Goal: Task Accomplishment & Management: Complete application form

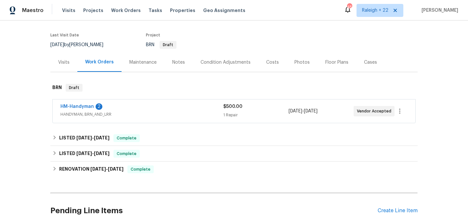
scroll to position [78, 0]
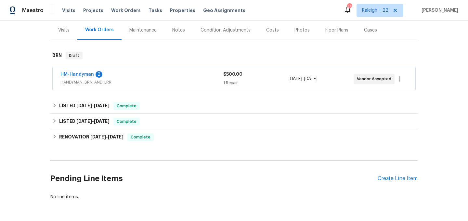
click at [107, 84] on span "HANDYMAN, BRN_AND_LRR" at bounding box center [141, 82] width 163 height 7
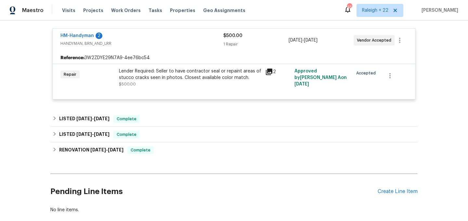
scroll to position [131, 0]
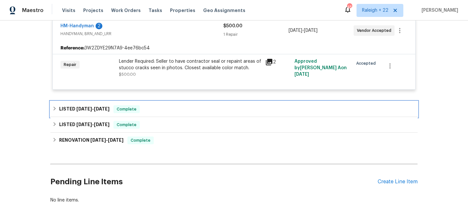
click at [52, 110] on icon at bounding box center [54, 108] width 5 height 5
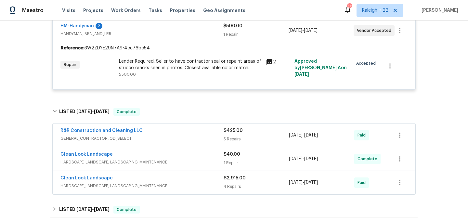
click at [72, 139] on span "GENERAL_CONTRACTOR, OD_SELECT" at bounding box center [141, 138] width 163 height 7
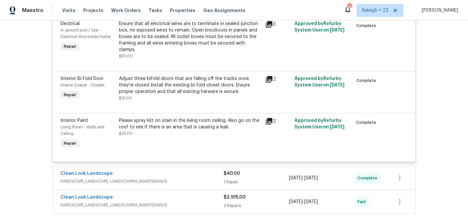
scroll to position [402, 0]
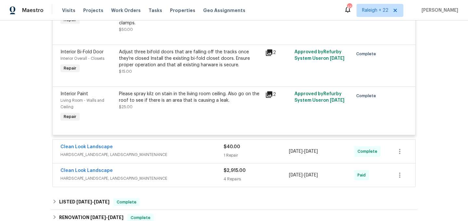
click at [74, 151] on span "HARDSCAPE_LANDSCAPE, LANDSCAPING_MAINTENANCE" at bounding box center [141, 154] width 163 height 7
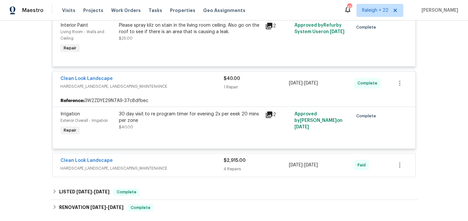
scroll to position [491, 0]
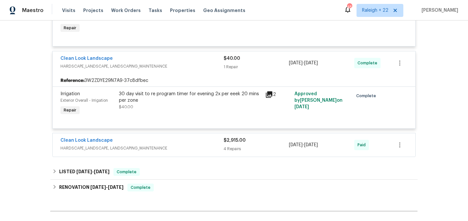
click at [107, 145] on span "HARDSCAPE_LANDSCAPE, LANDSCAPING_MAINTENANCE" at bounding box center [141, 148] width 163 height 7
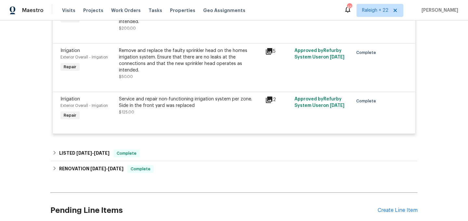
scroll to position [839, 0]
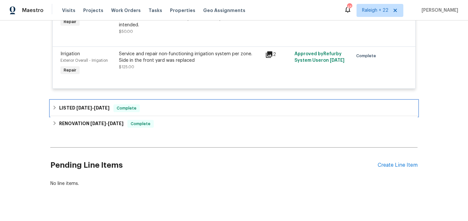
click at [55, 106] on icon at bounding box center [55, 108] width 2 height 4
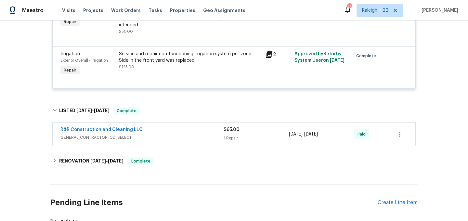
click at [74, 134] on span "GENERAL_CONTRACTOR, OD_SELECT" at bounding box center [141, 137] width 163 height 7
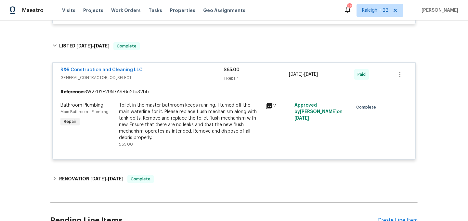
scroll to position [943, 0]
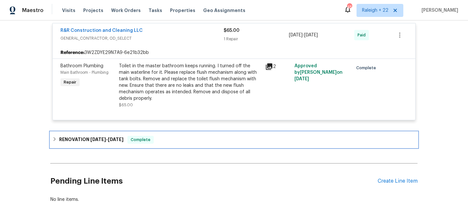
click at [55, 137] on icon at bounding box center [55, 139] width 2 height 4
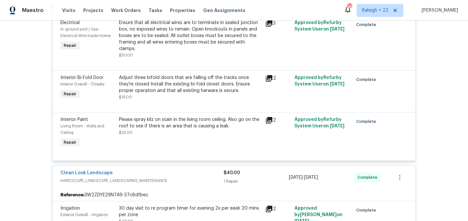
scroll to position [1118, 0]
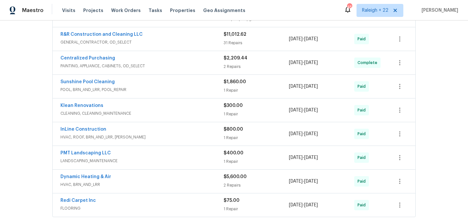
click at [80, 134] on span "HVAC, ROOF, BRN_AND_LRR, WELLS" at bounding box center [141, 137] width 163 height 7
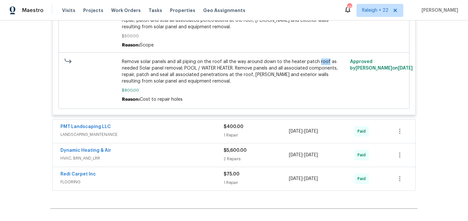
scroll to position [1389, 0]
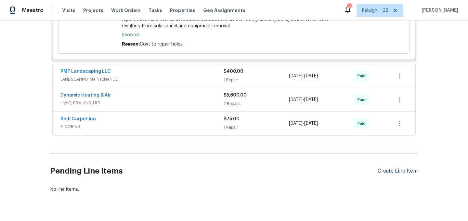
click at [384, 168] on div "Create Line Item" at bounding box center [398, 171] width 40 height 6
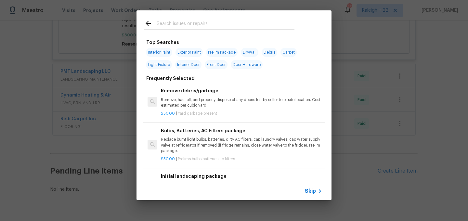
click at [383, 155] on div "Top Searches Interior Paint Exterior Paint Prelim Package Drywall Debris Carpet…" at bounding box center [234, 105] width 468 height 211
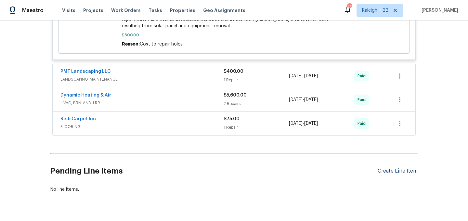
click at [392, 168] on div "Create Line Item" at bounding box center [398, 171] width 40 height 6
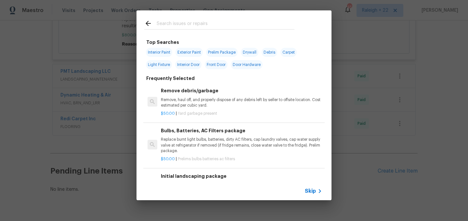
click at [315, 190] on span "Skip" at bounding box center [310, 191] width 11 height 7
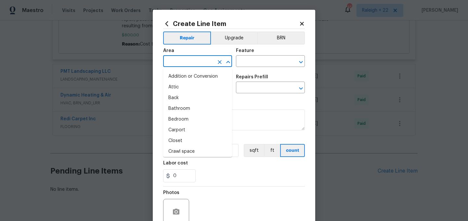
click at [196, 64] on input "text" at bounding box center [188, 62] width 51 height 10
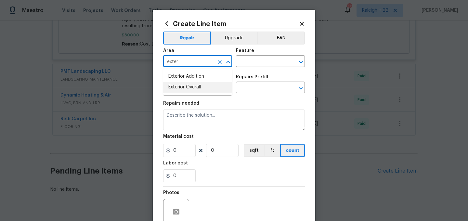
click at [200, 87] on li "Exterior Overall" at bounding box center [197, 87] width 69 height 11
type input "Exterior Overall"
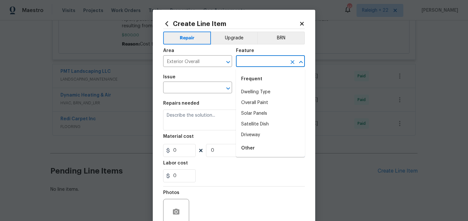
click at [255, 61] on input "text" at bounding box center [261, 62] width 51 height 10
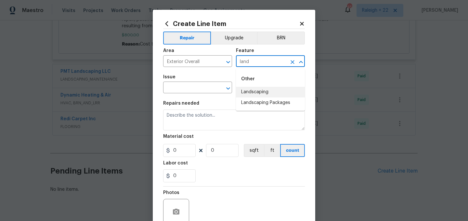
click at [256, 88] on li "Landscaping" at bounding box center [270, 92] width 69 height 11
type input "Landscaping"
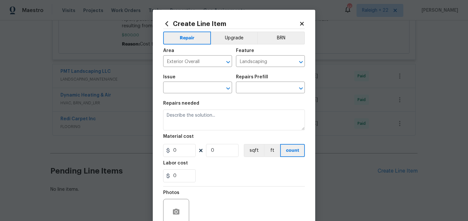
click at [280, 68] on div "Area Exterior Overall ​ Feature Landscaping ​" at bounding box center [234, 58] width 142 height 26
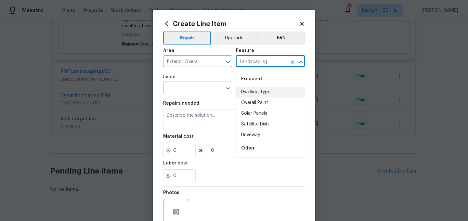
click at [278, 60] on input "Landscaping" at bounding box center [261, 62] width 51 height 10
click at [276, 61] on input "Landscaping" at bounding box center [261, 62] width 51 height 10
click at [179, 88] on input "text" at bounding box center [188, 88] width 51 height 10
drag, startPoint x: 270, startPoint y: 62, endPoint x: 236, endPoint y: 61, distance: 34.8
click at [236, 61] on input "Landscaping" at bounding box center [261, 62] width 51 height 10
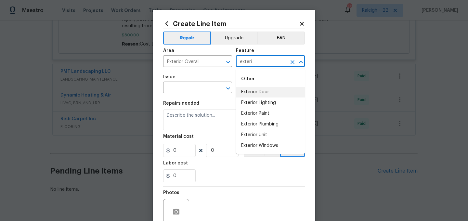
click at [264, 62] on input "exteri" at bounding box center [261, 62] width 51 height 10
type input "e"
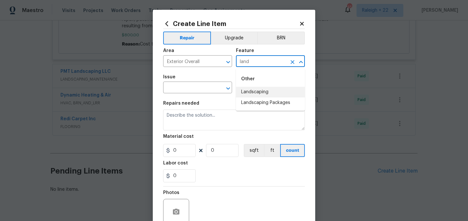
click at [261, 89] on li "Landscaping" at bounding box center [270, 92] width 69 height 11
type input "Landscaping"
click at [189, 88] on input "text" at bounding box center [188, 88] width 51 height 10
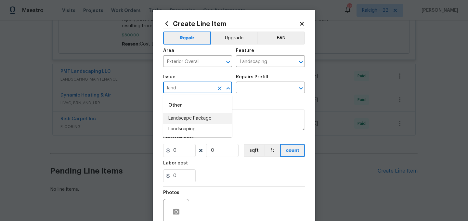
click at [194, 117] on li "Landscape Package" at bounding box center [197, 118] width 69 height 11
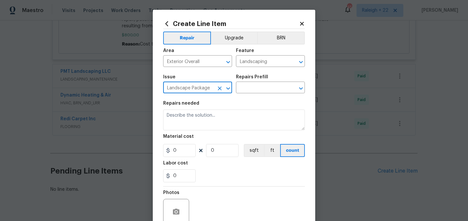
type input "Landscape Package"
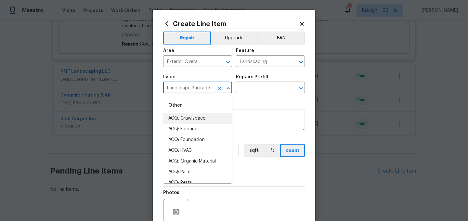
click at [218, 90] on icon "Clear" at bounding box center [220, 88] width 4 height 4
click at [302, 63] on icon "Open" at bounding box center [301, 62] width 8 height 8
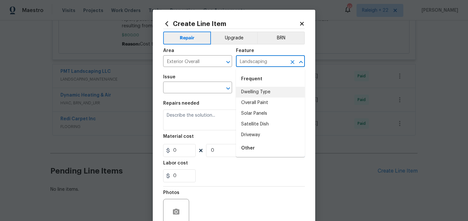
click at [289, 61] on icon "Clear" at bounding box center [292, 62] width 7 height 7
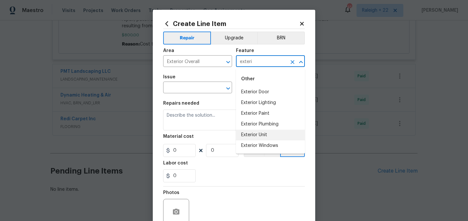
click at [263, 132] on li "Exterior Unit" at bounding box center [270, 135] width 69 height 11
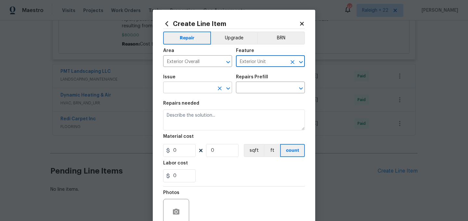
type input "Exterior Unit"
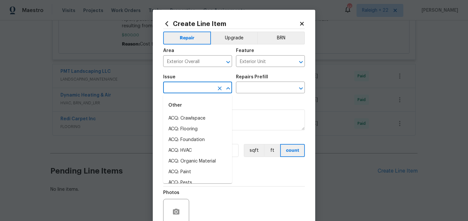
click at [188, 86] on input "text" at bounding box center [188, 88] width 51 height 10
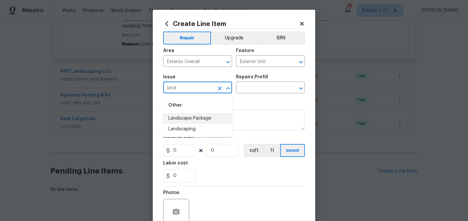
click at [195, 121] on li "Landscape Package" at bounding box center [197, 118] width 69 height 11
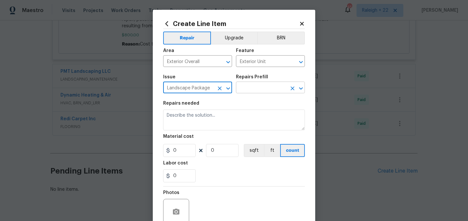
type input "Landscape Package"
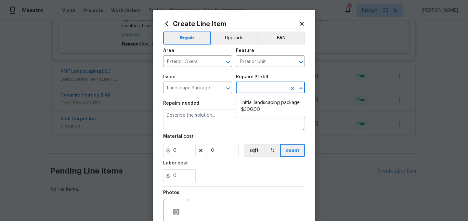
click at [259, 87] on input "text" at bounding box center [261, 88] width 51 height 10
click at [253, 111] on li "Initial landscaping package $300.00" at bounding box center [270, 107] width 69 height 18
type input "Home Readiness Packages"
type input "Initial landscaping package $300.00"
type textarea "Mowing of grass up to 6" in height. Mow, edge along driveways & sidewalks, trim…"
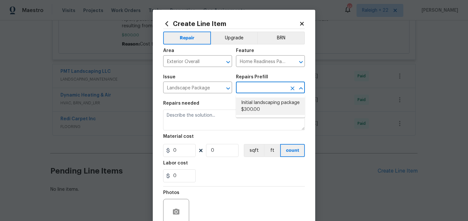
type input "300"
type input "1"
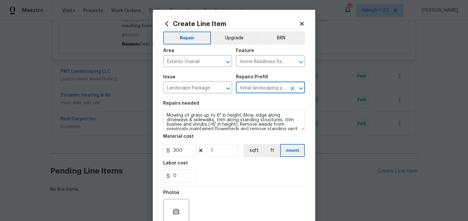
scroll to position [12, 0]
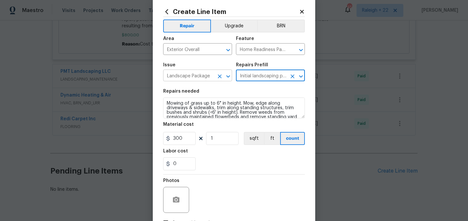
click at [229, 75] on icon "Open" at bounding box center [228, 76] width 8 height 8
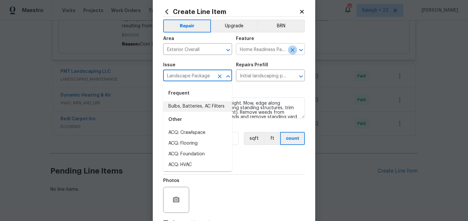
click at [293, 51] on icon "Clear" at bounding box center [293, 50] width 4 height 4
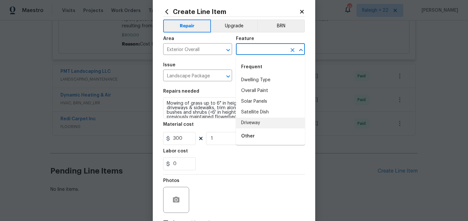
click at [271, 51] on input "text" at bounding box center [261, 50] width 51 height 10
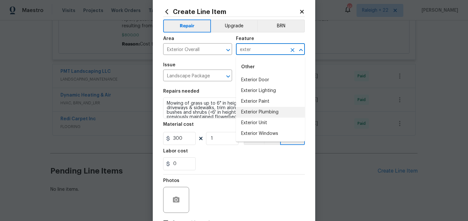
click at [255, 117] on li "Exterior Plumbing" at bounding box center [270, 112] width 69 height 11
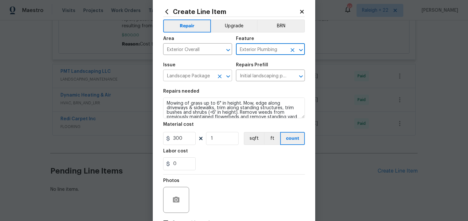
click at [221, 75] on icon "Clear" at bounding box center [220, 76] width 4 height 4
type input "Exterior Plumbing"
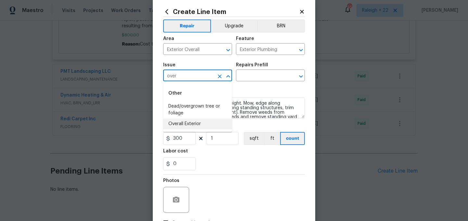
click at [194, 128] on li "Overall Exterior" at bounding box center [197, 124] width 69 height 11
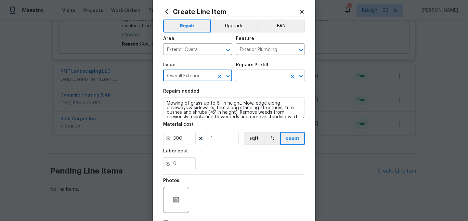
type input "Overall Exterior"
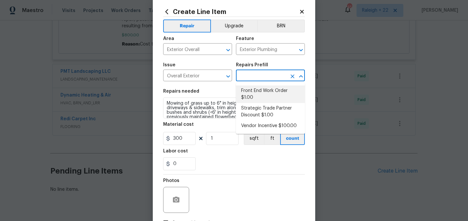
click at [274, 72] on input "text" at bounding box center [261, 76] width 51 height 10
click at [266, 90] on li "Front End Work Order $1.00" at bounding box center [270, 95] width 69 height 18
type input "Front End Work Order $1.00"
type textarea "Placeholder line item for the creation of front end work orders."
type input "1"
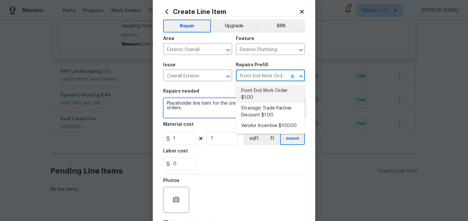
click at [185, 108] on textarea "Placeholder line item for the creation of front end work orders." at bounding box center [234, 108] width 142 height 21
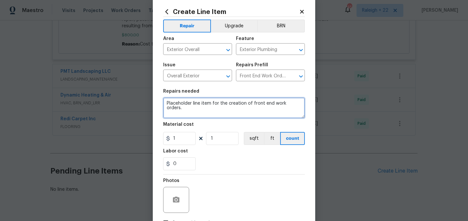
drag, startPoint x: 165, startPoint y: 102, endPoint x: 317, endPoint y: 118, distance: 152.0
click at [317, 118] on div "Create Line Item Repair Upgrade BRN Area Exterior Overall ​ Feature Exterior Pl…" at bounding box center [234, 110] width 468 height 221
paste textarea "lawn is still in distress, that there are still bare spots in the lawn. The sod…"
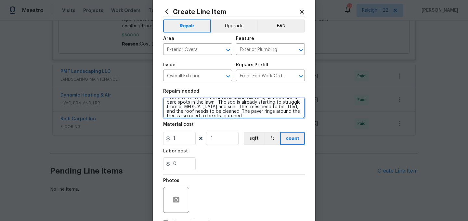
scroll to position [9, 0]
click at [239, 114] on textarea "HOA VIOLATION on the lawn is still in distress, as there are still bare spots i…" at bounding box center [234, 108] width 142 height 21
click at [231, 103] on textarea "HOA VIOLATION on the lawn is still in distress, as there are still bare spots i…" at bounding box center [234, 108] width 142 height 21
click at [234, 112] on textarea "HOA VIOLATION on the lawn is still in distress, as there are still bare spots i…" at bounding box center [234, 108] width 142 height 21
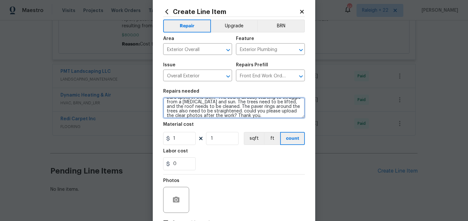
type textarea "HOA VIOLATION on the lawn is still in distress, as there are still bare spots i…"
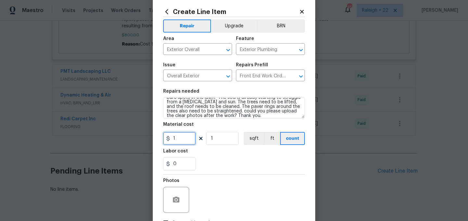
click at [178, 137] on input "1" at bounding box center [179, 138] width 33 height 13
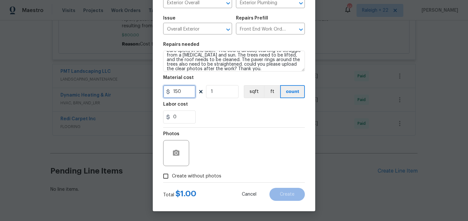
type input "150"
click at [165, 178] on input "Create without photos" at bounding box center [166, 176] width 12 height 12
checkbox input "true"
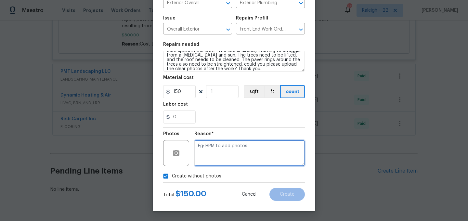
click at [222, 151] on textarea at bounding box center [249, 153] width 111 height 26
type textarea "NA"
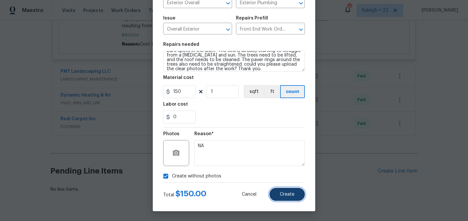
click at [293, 194] on span "Create" at bounding box center [287, 194] width 15 height 5
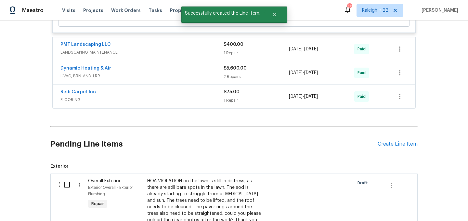
scroll to position [1492, 0]
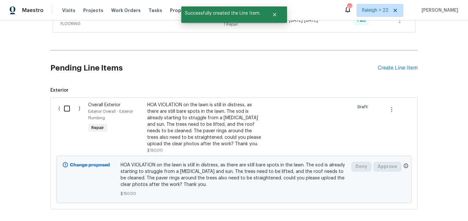
click at [68, 102] on input "checkbox" at bounding box center [69, 109] width 19 height 14
checkbox input "true"
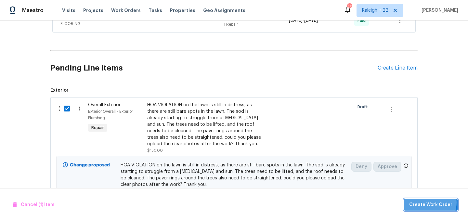
click at [430, 203] on span "Create Work Order" at bounding box center [430, 205] width 43 height 8
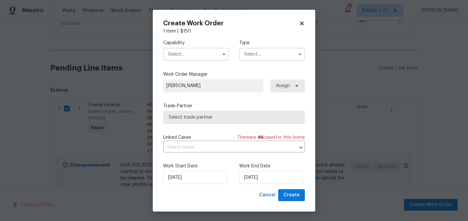
click at [172, 56] on input "text" at bounding box center [196, 54] width 66 height 13
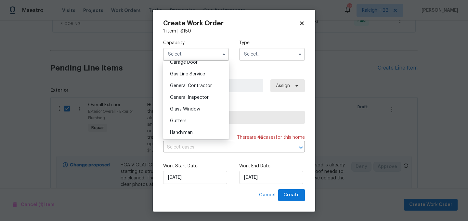
scroll to position [304, 0]
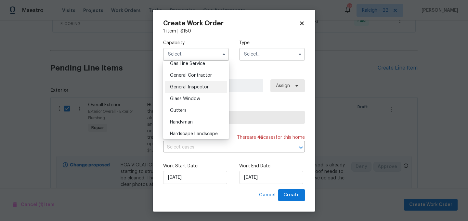
click at [199, 87] on span "General Inspector" at bounding box center [189, 87] width 39 height 5
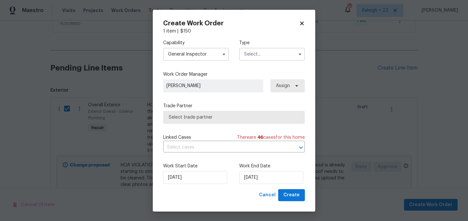
click at [206, 52] on input "General Inspector" at bounding box center [196, 54] width 66 height 13
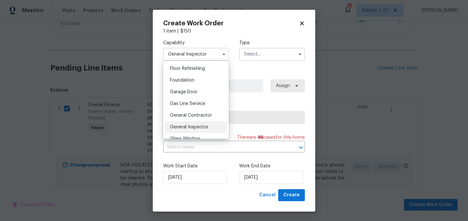
scroll to position [269, 0]
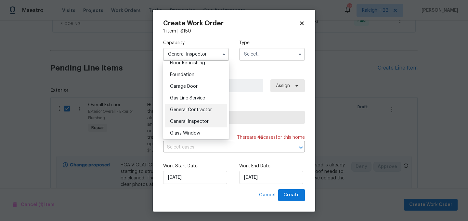
click at [195, 112] on div "General Contractor" at bounding box center [196, 110] width 62 height 12
type input "General Contractor"
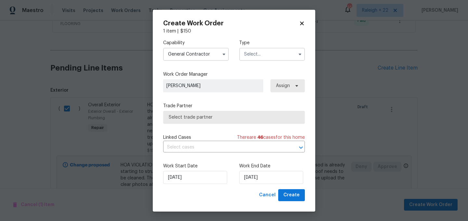
click at [268, 51] on input "text" at bounding box center [272, 54] width 66 height 13
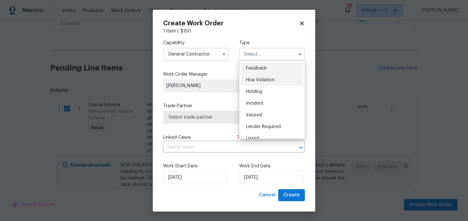
click at [262, 77] on div "Hoa Violation" at bounding box center [272, 80] width 62 height 12
type input "Hoa Violation"
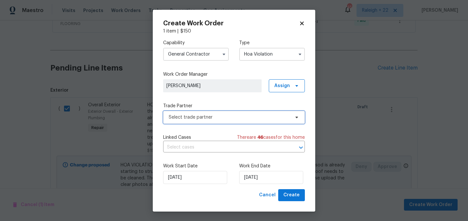
click at [214, 117] on span "Select trade partner" at bounding box center [229, 117] width 121 height 7
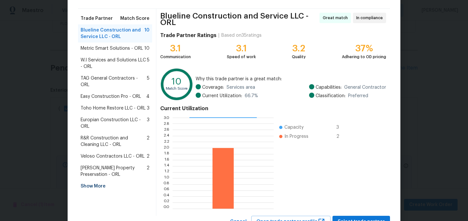
scroll to position [68, 0]
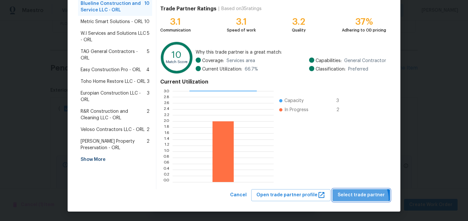
click at [362, 200] on button "Select trade partner" at bounding box center [362, 195] width 58 height 12
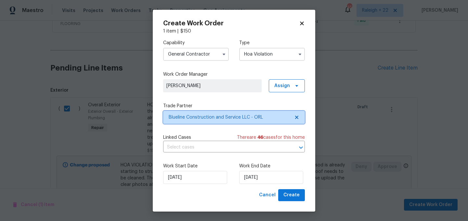
scroll to position [0, 0]
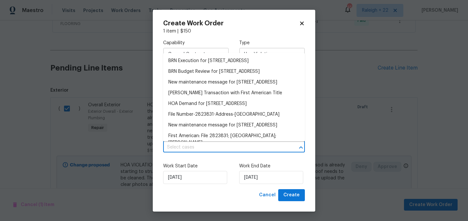
click at [224, 144] on input "text" at bounding box center [225, 147] width 124 height 10
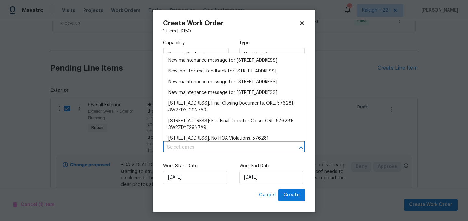
scroll to position [378, 0]
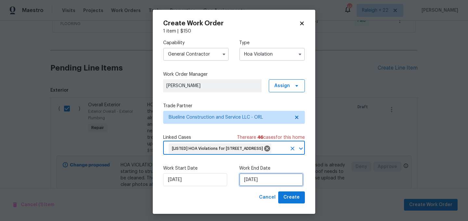
click at [274, 186] on input "18/08/2025" at bounding box center [271, 179] width 64 height 13
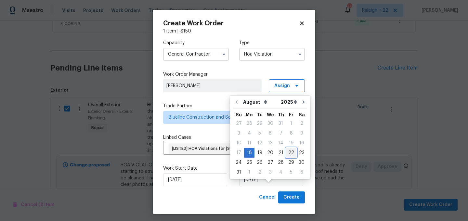
click at [288, 151] on div "22" at bounding box center [291, 152] width 10 height 9
type input "22/08/2025"
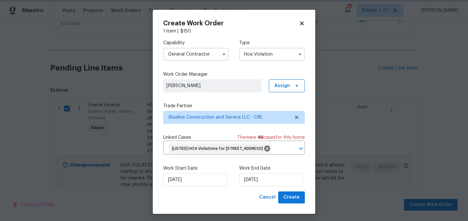
scroll to position [13, 0]
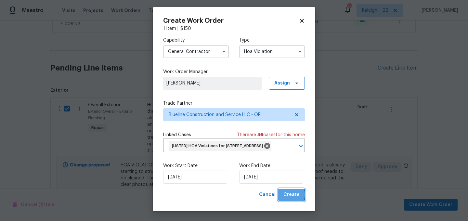
click at [291, 195] on span "Create" at bounding box center [291, 195] width 16 height 8
checkbox input "false"
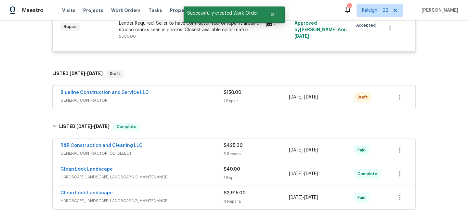
scroll to position [176, 0]
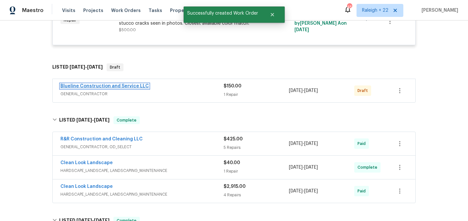
click at [123, 86] on link "Blueline Construction and Service LLC" at bounding box center [104, 86] width 88 height 5
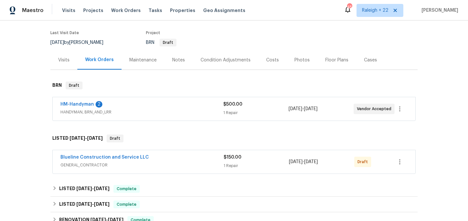
scroll to position [54, 0]
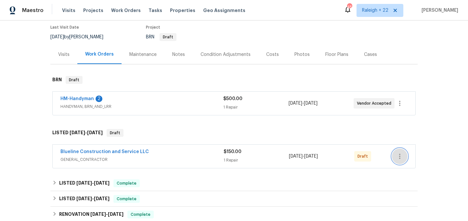
click at [400, 157] on icon "button" at bounding box center [399, 156] width 1 height 5
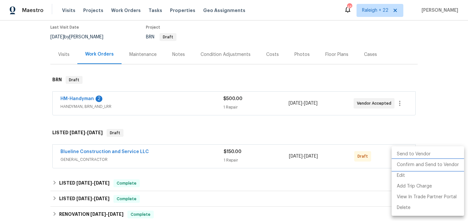
click at [414, 166] on li "Confirm and Send to Vendor" at bounding box center [428, 165] width 72 height 11
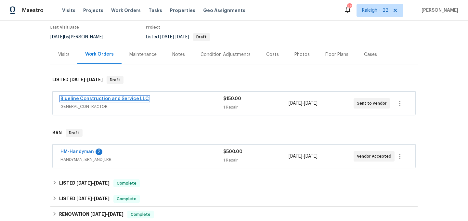
click at [94, 99] on link "Blueline Construction and Service LLC" at bounding box center [104, 99] width 88 height 5
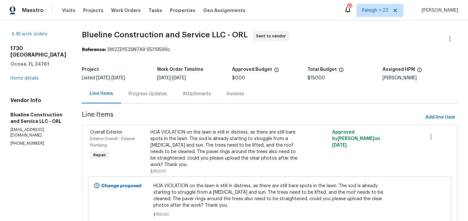
click at [163, 97] on div "Progress Updates" at bounding box center [148, 94] width 38 height 7
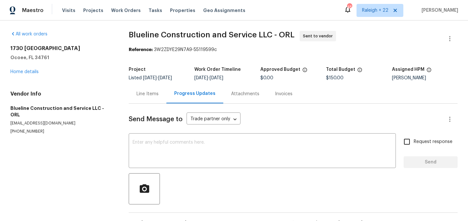
scroll to position [20, 0]
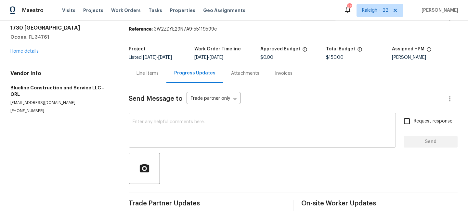
click at [195, 128] on textarea at bounding box center [262, 131] width 259 height 23
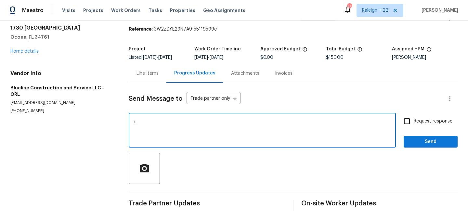
type textarea "h"
type textarea "Hi, can I know whether you will be able to do the work? Thank you."
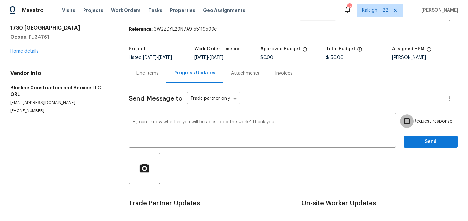
click at [405, 122] on input "Request response" at bounding box center [407, 121] width 14 height 14
checkbox input "true"
click at [412, 140] on span "Send" at bounding box center [431, 142] width 44 height 8
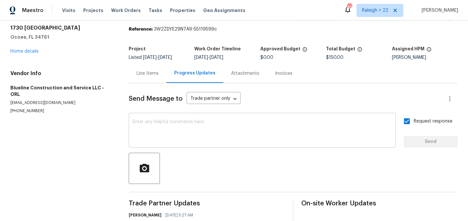
scroll to position [46, 0]
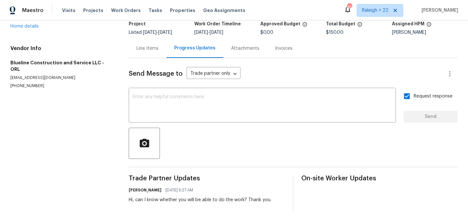
click at [110, 28] on div "1730 Lochshyre Loop Ocoee, FL 34761 Home details" at bounding box center [61, 15] width 103 height 30
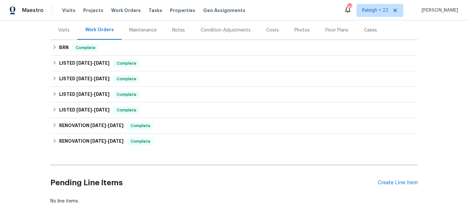
scroll to position [79, 0]
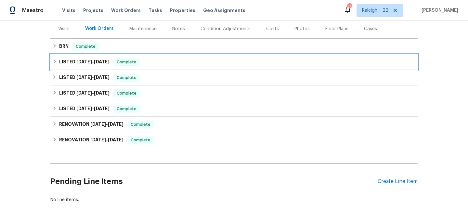
click at [55, 63] on icon at bounding box center [54, 61] width 5 height 5
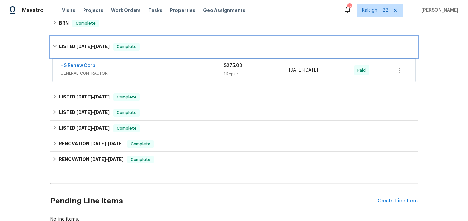
scroll to position [148, 0]
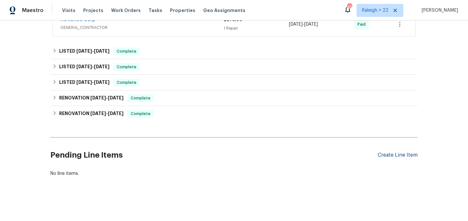
click at [386, 157] on div "Create Line Item" at bounding box center [398, 155] width 40 height 6
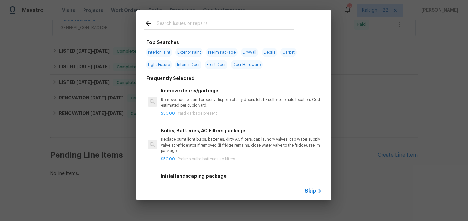
click at [316, 190] on icon at bounding box center [320, 191] width 8 height 8
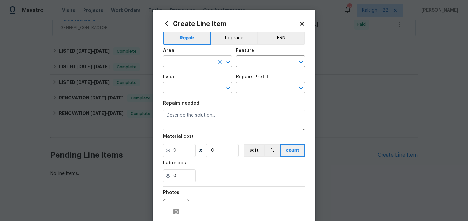
click at [194, 62] on input "text" at bounding box center [188, 62] width 51 height 10
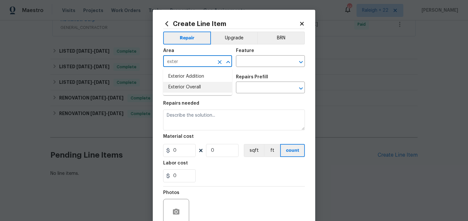
click at [197, 89] on li "Exterior Overall" at bounding box center [197, 87] width 69 height 11
type input "Exterior Overall"
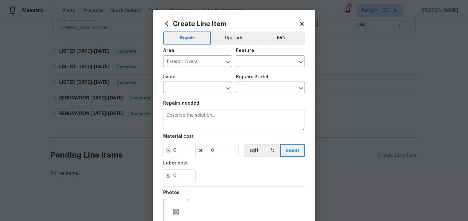
click at [268, 53] on div "Feature" at bounding box center [270, 52] width 69 height 8
click at [260, 59] on input "text" at bounding box center [261, 62] width 51 height 10
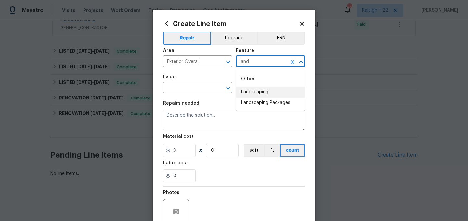
click at [269, 89] on li "Landscaping" at bounding box center [270, 92] width 69 height 11
type input "Landscaping"
click at [202, 86] on input "text" at bounding box center [188, 88] width 51 height 10
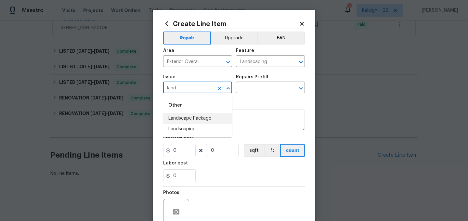
click at [204, 116] on li "Landscape Package" at bounding box center [197, 118] width 69 height 11
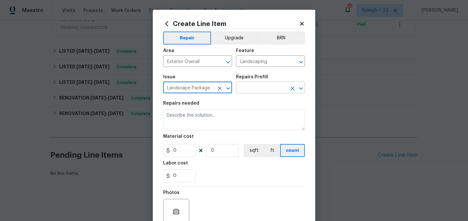
type input "Landscape Package"
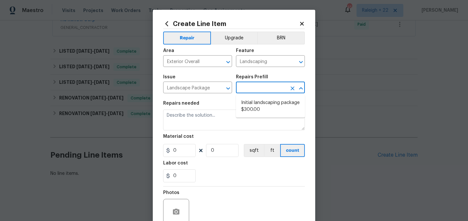
click at [263, 87] on input "text" at bounding box center [261, 88] width 51 height 10
click at [260, 100] on li "Initial landscaping package $300.00" at bounding box center [270, 107] width 69 height 18
type input "Home Readiness Packages"
type input "Initial landscaping package $300.00"
type textarea "Mowing of grass up to 6" in height. Mow, edge along driveways & sidewalks, trim…"
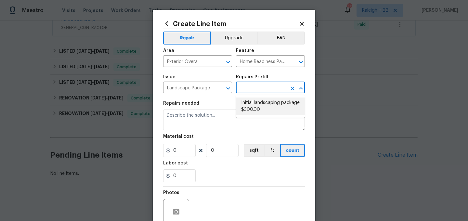
type input "300"
type input "1"
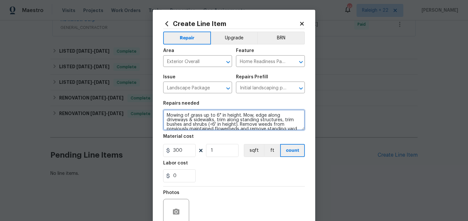
scroll to position [14, 0]
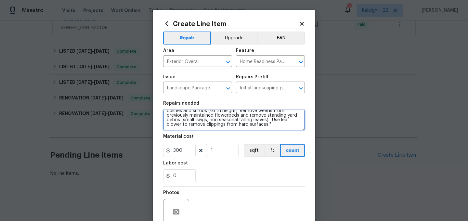
drag, startPoint x: 167, startPoint y: 117, endPoint x: 256, endPoint y: 137, distance: 90.3
click at [256, 137] on section "Repairs needed Mowing of grass up to 6" in height. Mow, edge along driveways & …" at bounding box center [234, 141] width 142 height 89
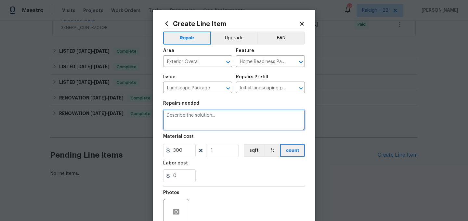
scroll to position [0, 0]
paste textarea "Tree Maintenance- [Street Tree(s)] - Please trim perimeter tree limbs hanging o…"
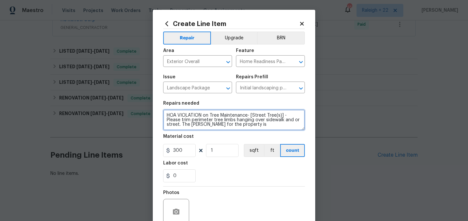
click at [230, 126] on textarea "HOA VIOLATION on Tree Maintenance- [Street Tree(s)] - Please trim perimeter tre…" at bounding box center [234, 120] width 142 height 21
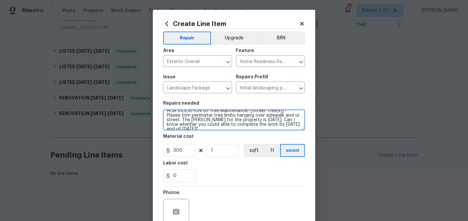
scroll to position [6, 0]
drag, startPoint x: 244, startPoint y: 123, endPoint x: 264, endPoint y: 123, distance: 20.8
click at [264, 123] on textarea "HOA VIOLATION on Tree Maintenance- [Street Tree(s)] - Please trim perimeter tre…" at bounding box center [234, 120] width 142 height 21
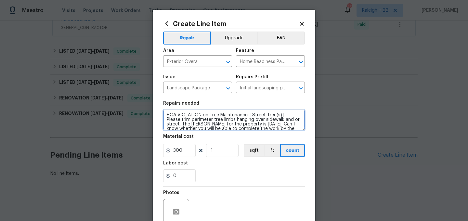
scroll to position [5, 0]
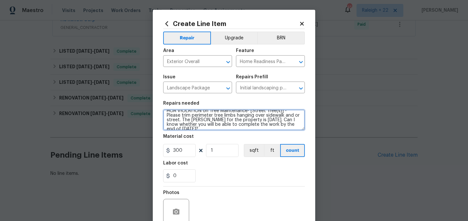
type textarea "HOA VIOLATION on Tree Maintenance- [Street Tree(s)] - Please trim perimeter tre…"
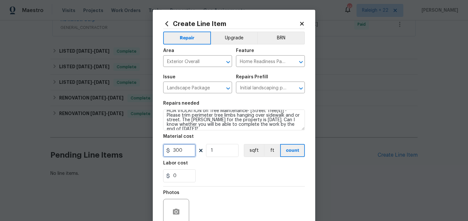
click at [191, 151] on input "300" at bounding box center [179, 150] width 33 height 13
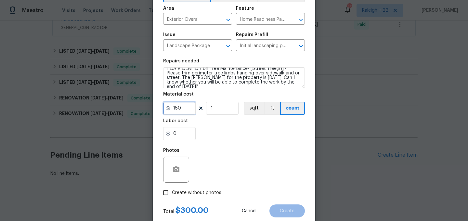
scroll to position [59, 0]
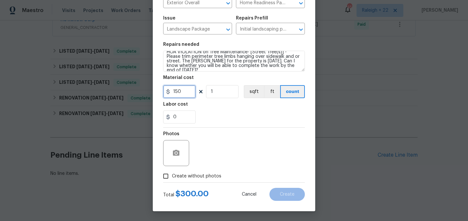
type input "150"
click at [167, 176] on input "Create without photos" at bounding box center [166, 176] width 12 height 12
checkbox input "true"
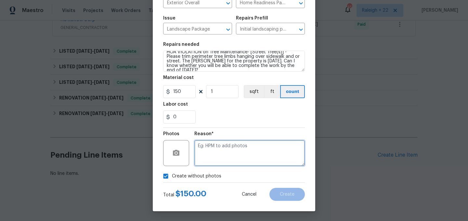
click at [247, 150] on textarea at bounding box center [249, 153] width 111 height 26
type textarea "NA"
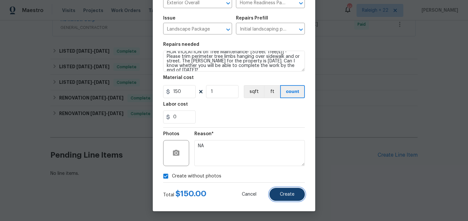
click at [280, 195] on button "Create" at bounding box center [287, 194] width 35 height 13
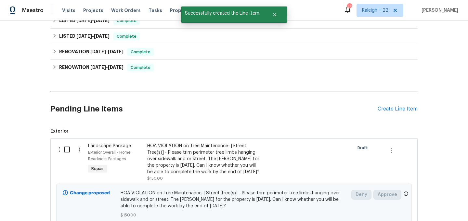
scroll to position [248, 0]
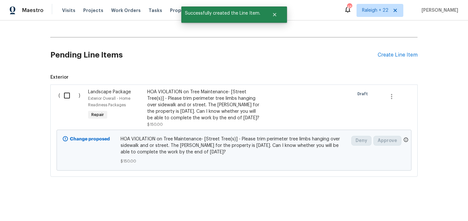
click at [64, 95] on input "checkbox" at bounding box center [69, 96] width 19 height 14
checkbox input "true"
click at [412, 205] on span "Create Work Order" at bounding box center [430, 205] width 43 height 8
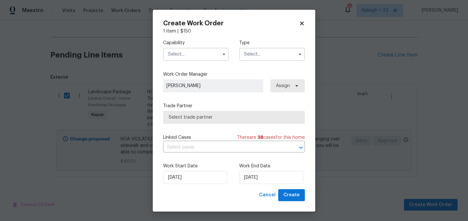
click at [192, 51] on input "text" at bounding box center [196, 54] width 66 height 13
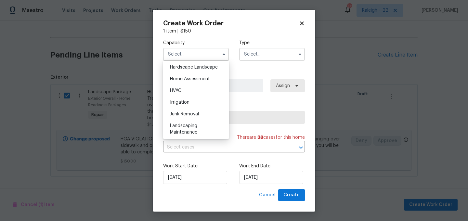
scroll to position [414, 0]
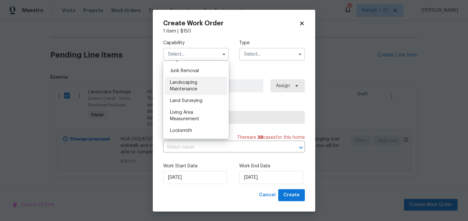
click at [200, 85] on div "Landscaping Maintenance" at bounding box center [196, 86] width 62 height 18
type input "Landscaping Maintenance"
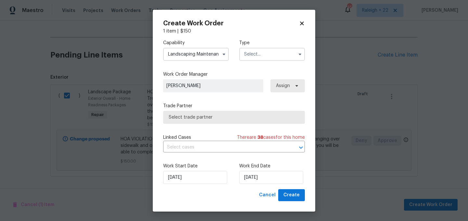
click at [287, 53] on input "text" at bounding box center [272, 54] width 66 height 13
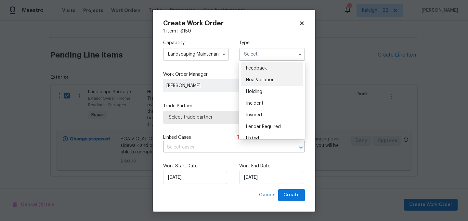
click at [272, 80] on span "Hoa Violation" at bounding box center [260, 80] width 29 height 5
type input "Hoa Violation"
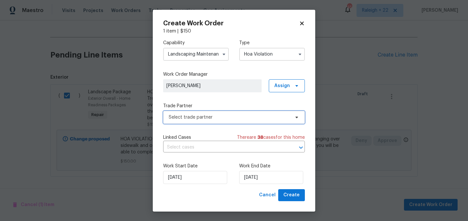
click at [222, 117] on span "Select trade partner" at bounding box center [229, 117] width 121 height 7
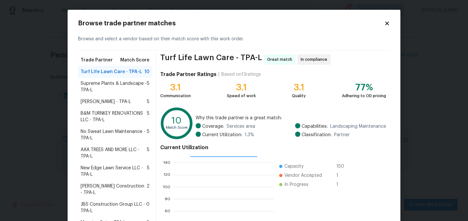
scroll to position [66, 0]
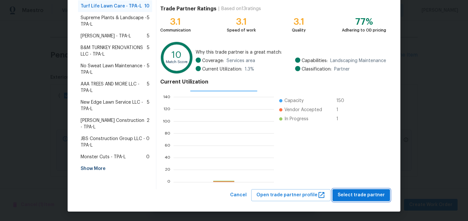
click at [351, 193] on span "Select trade partner" at bounding box center [361, 195] width 47 height 8
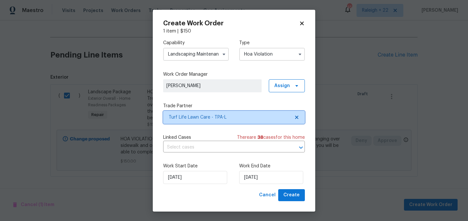
scroll to position [0, 0]
click at [224, 118] on span "Turf Life Lawn Care - TPA-L" at bounding box center [229, 117] width 121 height 7
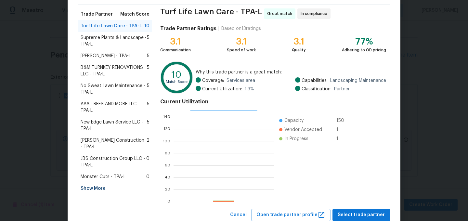
scroll to position [66, 0]
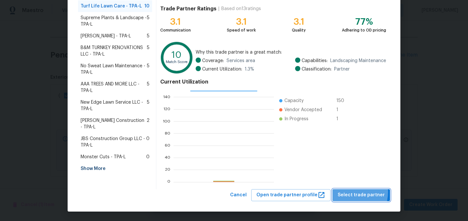
click at [351, 192] on span "Select trade partner" at bounding box center [361, 195] width 47 height 8
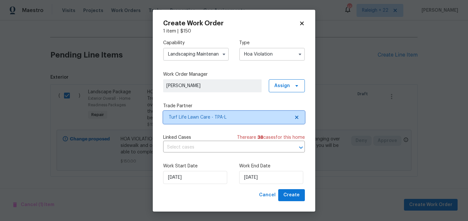
scroll to position [0, 0]
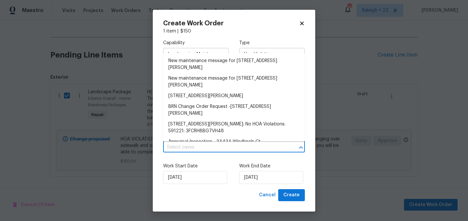
click at [214, 146] on input "text" at bounding box center [225, 147] width 124 height 10
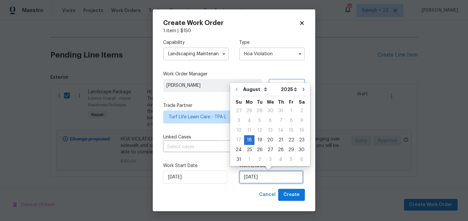
click at [249, 176] on input "18/08/2025" at bounding box center [271, 177] width 64 height 13
click at [267, 140] on div "20" at bounding box center [270, 140] width 11 height 9
type input "20/08/2025"
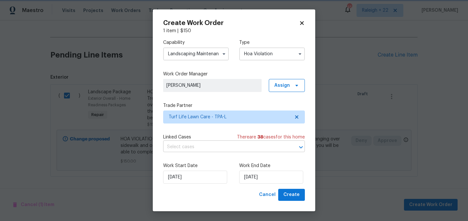
scroll to position [0, 0]
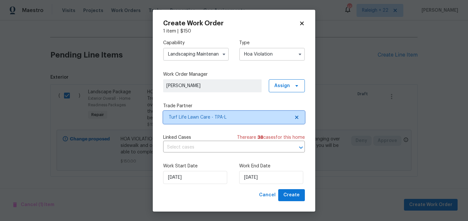
click at [212, 121] on span "Turf Life Lawn Care - TPA-L" at bounding box center [234, 117] width 142 height 13
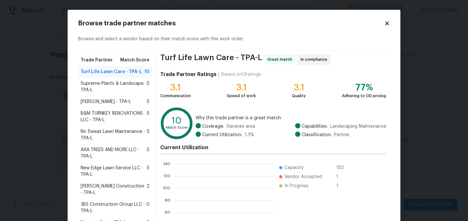
scroll to position [91, 100]
click at [144, 83] on span "Supreme Plants & Landscape - TPA-L" at bounding box center [114, 86] width 66 height 13
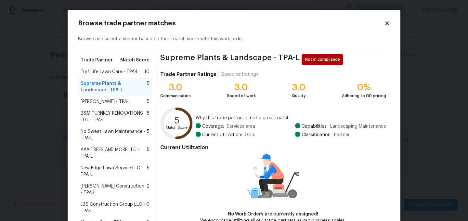
click at [128, 72] on span "Turf Life Lawn Care - TPA-L" at bounding box center [110, 72] width 58 height 7
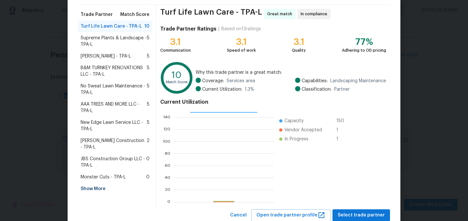
scroll to position [66, 0]
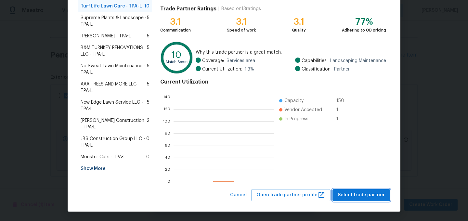
click at [346, 196] on span "Select trade partner" at bounding box center [361, 195] width 47 height 8
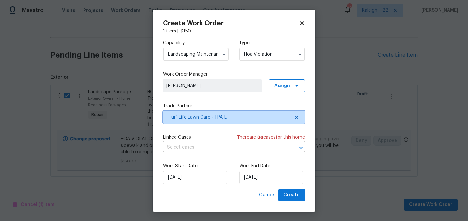
scroll to position [0, 0]
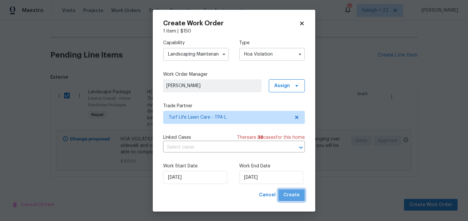
click at [294, 195] on span "Create" at bounding box center [291, 195] width 16 height 8
checkbox input "false"
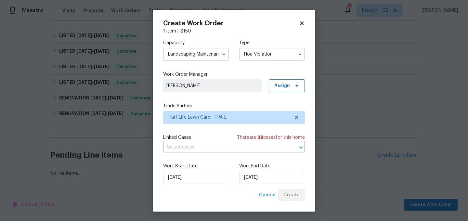
scroll to position [211, 0]
click at [300, 25] on icon at bounding box center [302, 23] width 4 height 4
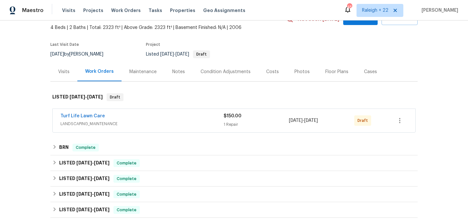
scroll to position [42, 0]
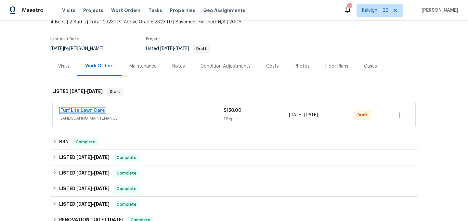
click at [97, 109] on link "Turf Life Lawn Care" at bounding box center [82, 110] width 45 height 5
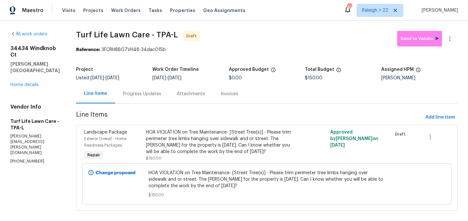
click at [203, 144] on div "HOA VIOLATION on Tree Maintenance- [Street Tree(s)] - Please trim perimeter tre…" at bounding box center [221, 142] width 150 height 26
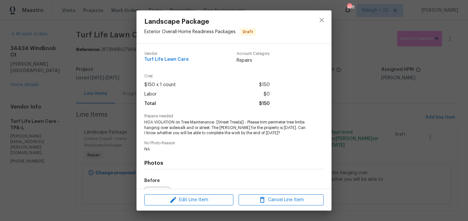
scroll to position [73, 0]
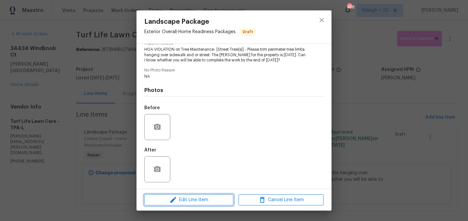
click at [185, 198] on span "Edit Line Item" at bounding box center [188, 200] width 85 height 8
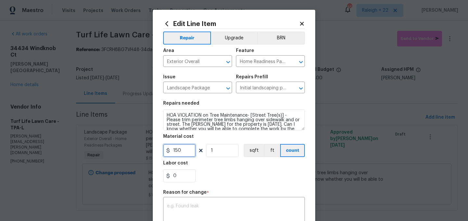
click at [185, 152] on input "150" at bounding box center [179, 150] width 33 height 13
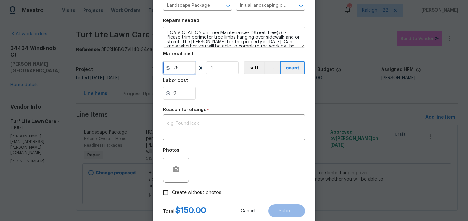
scroll to position [99, 0]
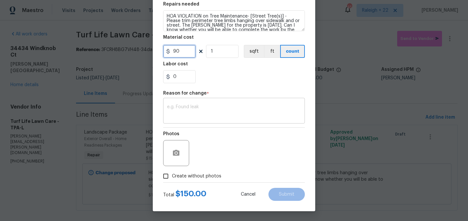
type input "90"
click at [183, 117] on textarea at bounding box center [234, 112] width 134 height 14
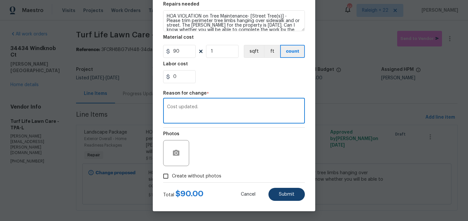
type textarea "Cost updated."
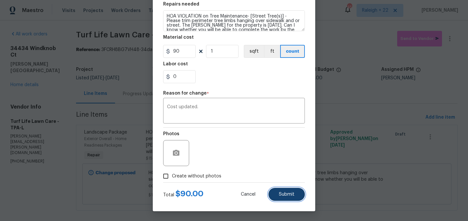
click at [295, 196] on button "Submit" at bounding box center [287, 194] width 36 height 13
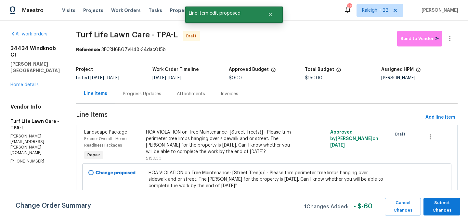
scroll to position [8, 0]
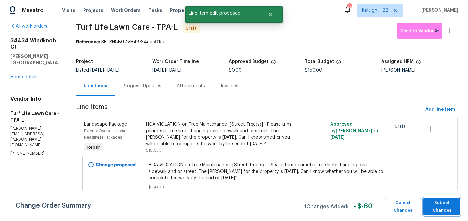
click at [442, 204] on span "Submit Changes" at bounding box center [442, 206] width 30 height 15
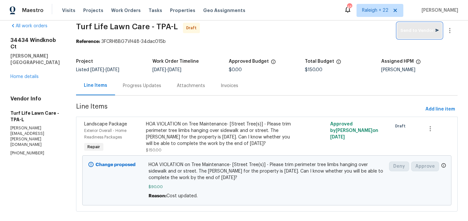
click at [418, 35] on button "Send to Vendor" at bounding box center [419, 31] width 45 height 16
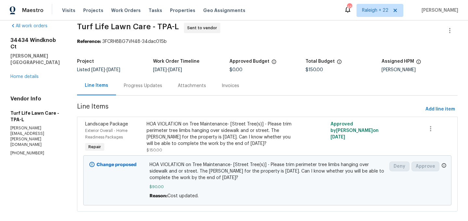
click at [192, 138] on div "HOA VIOLATION on Tree Maintenance- [Street Tree(s)] - Please trim perimeter tre…" at bounding box center [222, 134] width 150 height 26
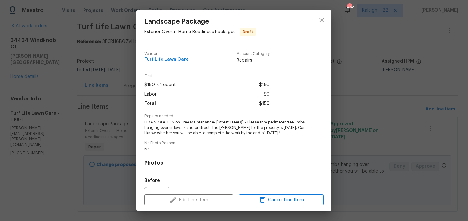
scroll to position [73, 0]
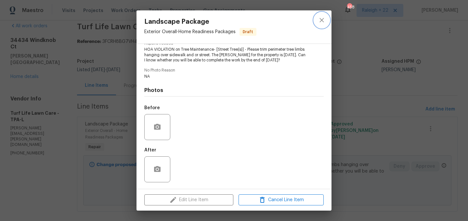
click at [324, 23] on icon "close" at bounding box center [322, 20] width 8 height 8
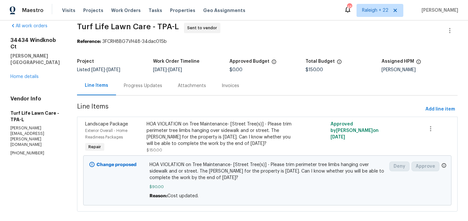
click at [227, 132] on div "HOA VIOLATION on Tree Maintenance- [Street Tree(s)] - Please trim perimeter tre…" at bounding box center [222, 134] width 150 height 26
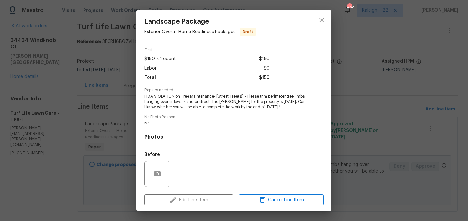
scroll to position [21, 0]
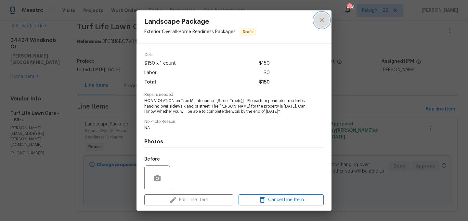
click at [321, 22] on icon "close" at bounding box center [322, 20] width 8 height 8
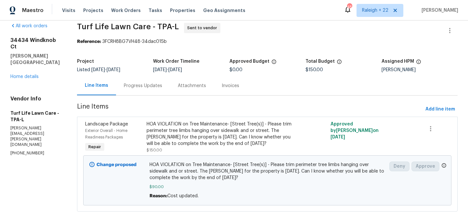
scroll to position [0, 0]
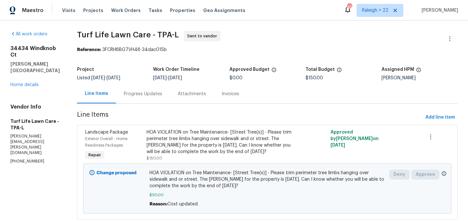
click at [149, 92] on div "Progress Updates" at bounding box center [143, 94] width 38 height 7
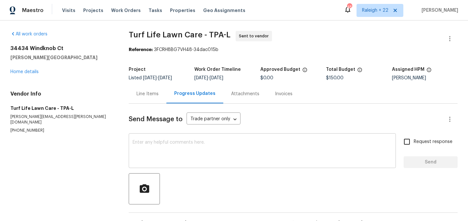
scroll to position [2, 0]
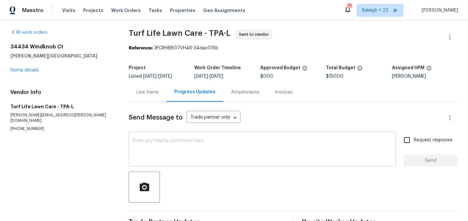
click at [181, 151] on textarea at bounding box center [262, 149] width 259 height 23
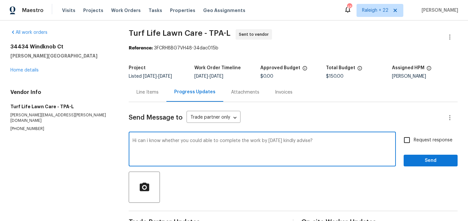
type textarea "Hi can i know whether you could able to complete the work by [DATE] kindly advi…"
click at [406, 139] on input "Request response" at bounding box center [407, 140] width 14 height 14
checkbox input "true"
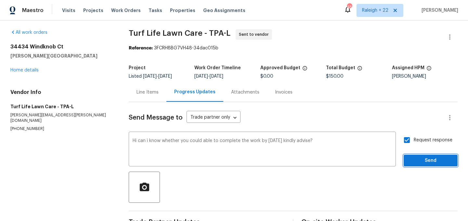
click at [423, 159] on span "Send" at bounding box center [431, 161] width 44 height 8
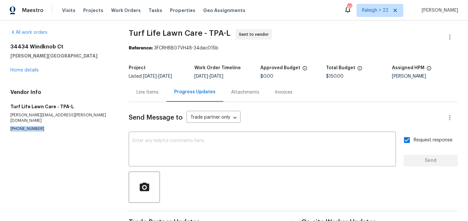
drag, startPoint x: 10, startPoint y: 123, endPoint x: 40, endPoint y: 123, distance: 30.2
click at [40, 126] on p "(608) 316-5958" at bounding box center [61, 129] width 103 height 6
copy p "(608) 316-5958"
click at [154, 93] on div "Line Items" at bounding box center [148, 92] width 22 height 7
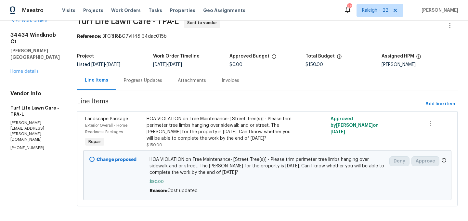
scroll to position [17, 0]
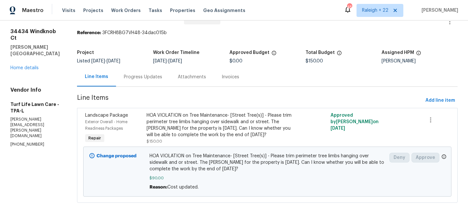
click at [148, 76] on div "Progress Updates" at bounding box center [143, 77] width 38 height 7
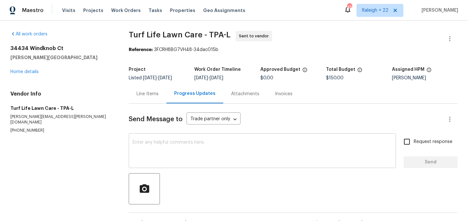
scroll to position [52, 0]
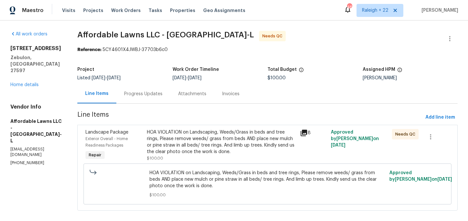
scroll to position [8, 0]
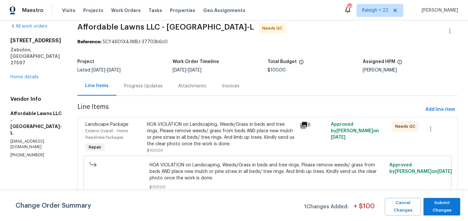
click at [187, 129] on div "HOA VIOLATION on Landscaping, Weeds/Grass in beds and tree rings, Please remove…" at bounding box center [222, 134] width 150 height 26
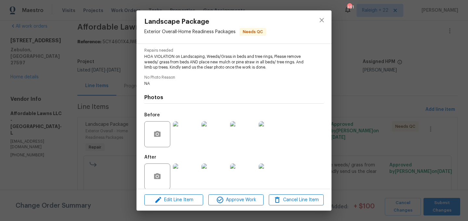
scroll to position [73, 0]
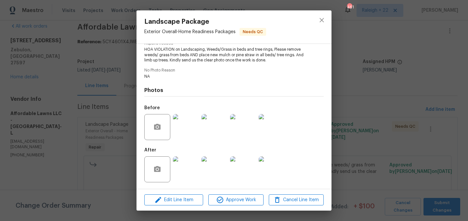
click at [186, 177] on img at bounding box center [186, 169] width 26 height 26
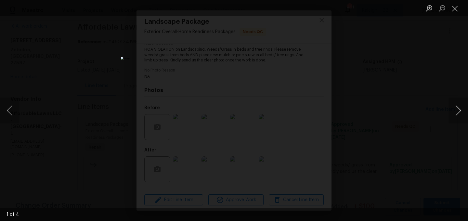
click at [457, 113] on button "Next image" at bounding box center [459, 111] width 20 height 26
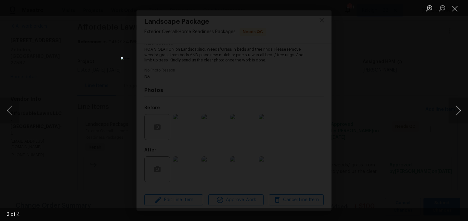
click at [457, 113] on button "Next image" at bounding box center [459, 111] width 20 height 26
click at [455, 11] on button "Close lightbox" at bounding box center [455, 8] width 13 height 11
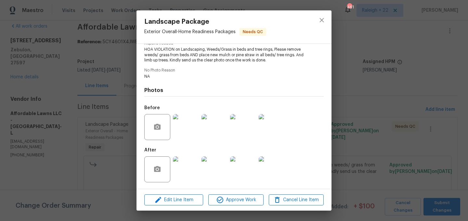
click at [184, 167] on img at bounding box center [186, 169] width 26 height 26
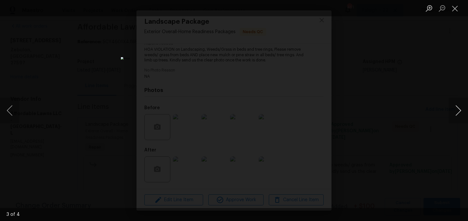
click at [459, 108] on button "Next image" at bounding box center [459, 111] width 20 height 26
click at [462, 110] on button "Next image" at bounding box center [459, 111] width 20 height 26
click at [459, 104] on button "Next image" at bounding box center [459, 111] width 20 height 26
click at [457, 114] on button "Next image" at bounding box center [459, 111] width 20 height 26
click at [454, 10] on button "Close lightbox" at bounding box center [455, 8] width 13 height 11
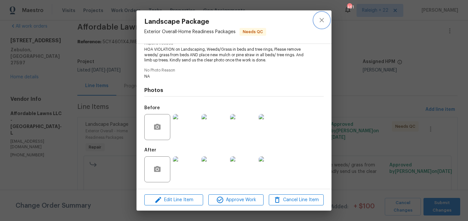
click at [324, 22] on icon "close" at bounding box center [322, 20] width 8 height 8
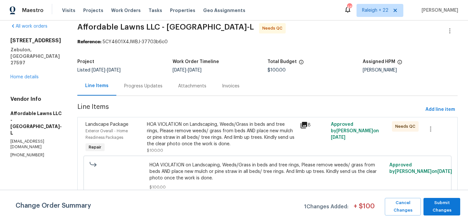
click at [198, 148] on div "HOA VIOLATION on Landscaping, Weeds/Grass in beds and tree rings, Please remove…" at bounding box center [222, 137] width 150 height 33
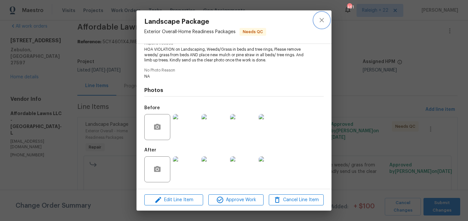
click at [319, 16] on button "close" at bounding box center [322, 20] width 16 height 16
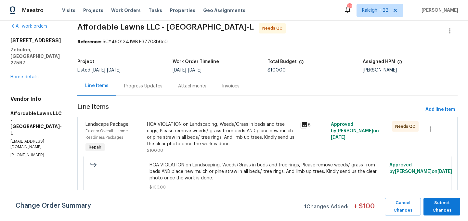
click at [163, 86] on div "Progress Updates" at bounding box center [143, 86] width 38 height 7
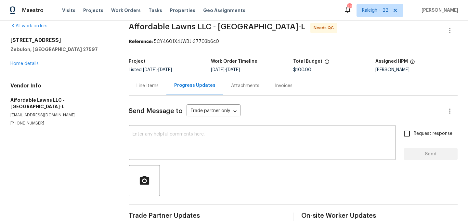
scroll to position [20, 0]
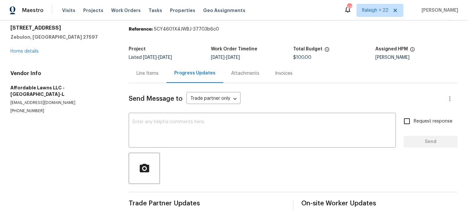
click at [155, 77] on div "Line Items" at bounding box center [148, 73] width 38 height 19
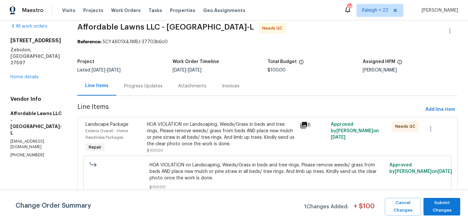
scroll to position [8, 0]
click at [244, 146] on div "HOA VIOLATION on Landscaping, Weeds/Grass in beds and tree rings, Please remove…" at bounding box center [222, 134] width 150 height 26
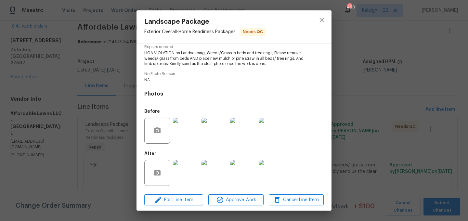
scroll to position [73, 0]
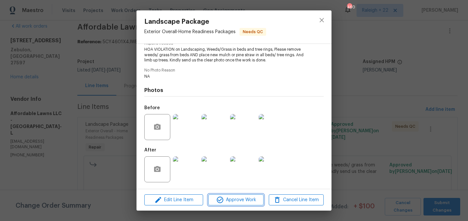
click at [246, 198] on span "Approve Work" at bounding box center [235, 200] width 51 height 8
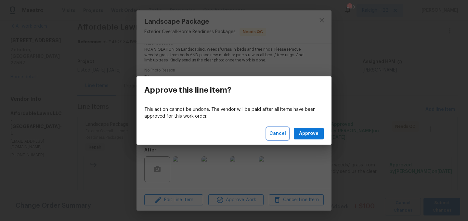
click at [276, 134] on span "Cancel" at bounding box center [278, 134] width 17 height 8
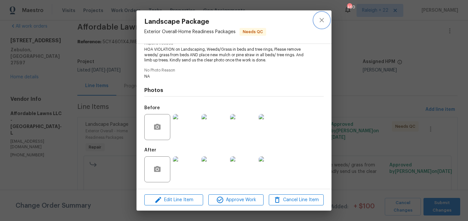
click at [323, 20] on icon "close" at bounding box center [322, 20] width 8 height 8
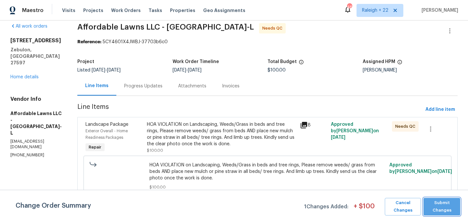
click at [439, 205] on span "Submit Changes" at bounding box center [442, 206] width 30 height 15
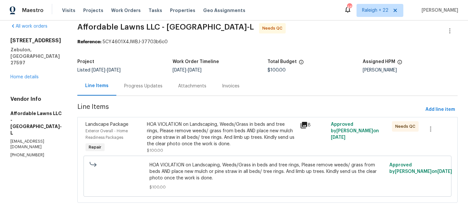
scroll to position [0, 0]
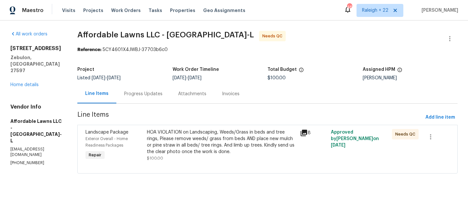
click at [227, 140] on div "HOA VIOLATION on Landscaping, Weeds/Grass in beds and tree rings, Please remove…" at bounding box center [222, 142] width 150 height 26
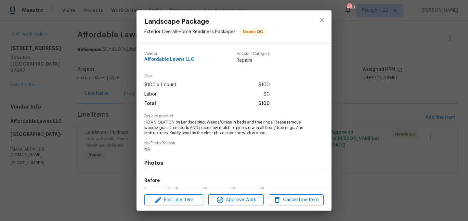
scroll to position [73, 0]
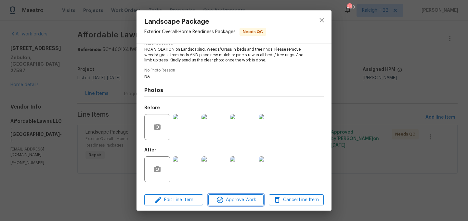
click at [235, 201] on span "Approve Work" at bounding box center [235, 200] width 51 height 8
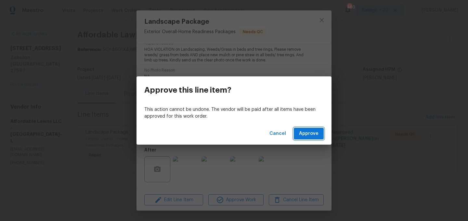
click at [314, 132] on span "Approve" at bounding box center [309, 134] width 20 height 8
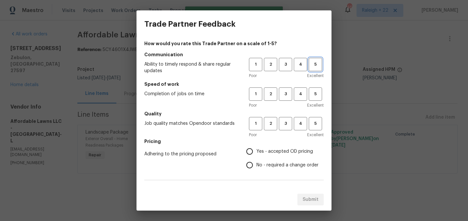
click at [320, 65] on span "5" at bounding box center [315, 64] width 12 height 7
click at [318, 97] on span "5" at bounding box center [315, 93] width 12 height 7
click at [317, 129] on button "5" at bounding box center [315, 123] width 13 height 13
click at [250, 150] on input "Yes - accepted OD pricing" at bounding box center [250, 152] width 14 height 14
radio input "true"
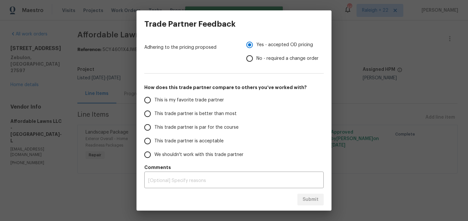
scroll to position [109, 0]
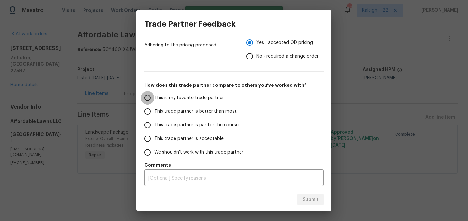
click at [147, 95] on input "This is my favorite trade partner" at bounding box center [148, 98] width 14 height 14
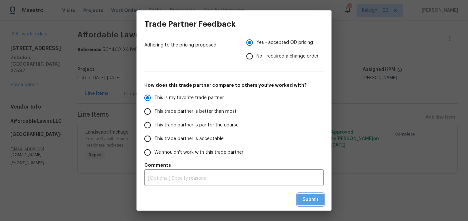
click at [312, 198] on span "Submit" at bounding box center [311, 200] width 16 height 8
radio input "true"
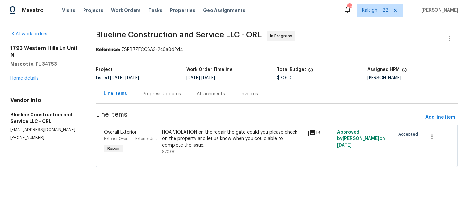
click at [170, 95] on div "Progress Updates" at bounding box center [162, 94] width 38 height 7
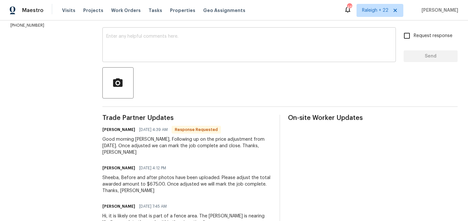
scroll to position [53, 0]
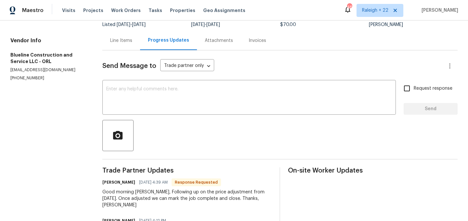
click at [136, 45] on div "Line Items" at bounding box center [121, 40] width 38 height 19
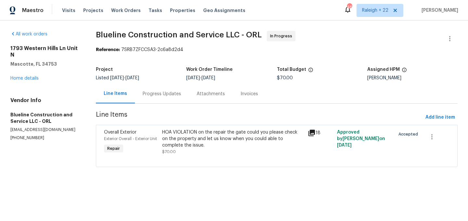
click at [187, 129] on div "HOA VIOLATION on the repair the gate could you please check on the property and…" at bounding box center [233, 139] width 142 height 20
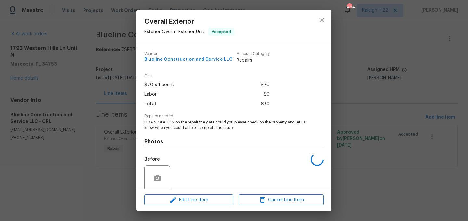
scroll to position [51, 0]
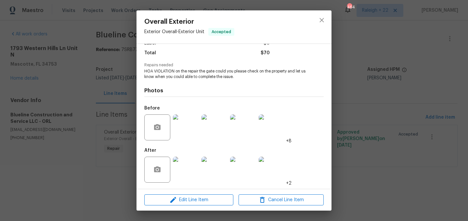
click at [185, 178] on img at bounding box center [186, 170] width 26 height 26
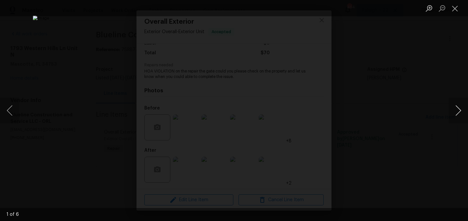
click at [453, 115] on button "Next image" at bounding box center [459, 111] width 20 height 26
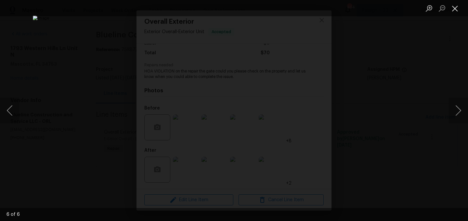
click at [452, 10] on button "Close lightbox" at bounding box center [455, 8] width 13 height 11
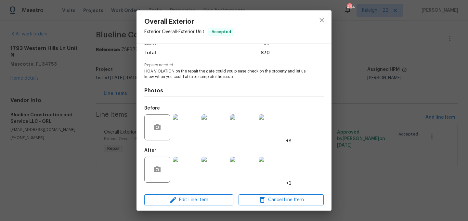
click at [189, 167] on img at bounding box center [186, 170] width 26 height 26
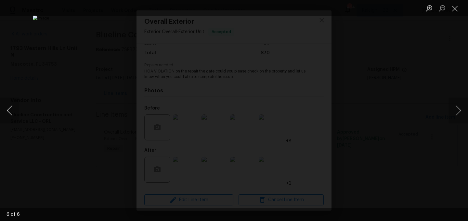
click at [8, 109] on button "Previous image" at bounding box center [10, 111] width 20 height 26
click at [9, 109] on button "Previous image" at bounding box center [10, 111] width 20 height 26
click at [10, 118] on button "Previous image" at bounding box center [10, 111] width 20 height 26
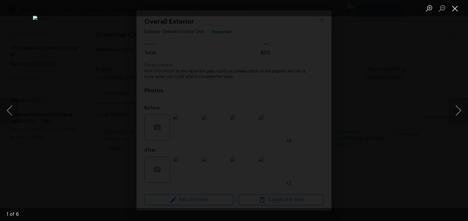
click at [453, 8] on button "Close lightbox" at bounding box center [455, 8] width 13 height 11
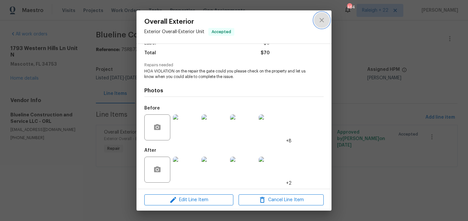
click at [327, 23] on button "close" at bounding box center [322, 20] width 16 height 16
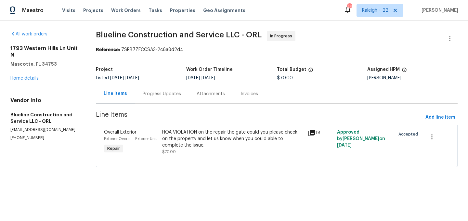
click at [160, 90] on div "Progress Updates" at bounding box center [162, 93] width 54 height 19
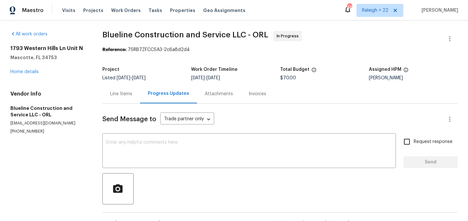
click at [124, 93] on div "Line Items" at bounding box center [121, 94] width 22 height 7
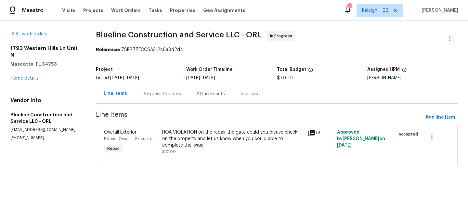
click at [186, 143] on div "HOA VIOLATION on the repair the gate could you please check on the property and…" at bounding box center [233, 139] width 142 height 20
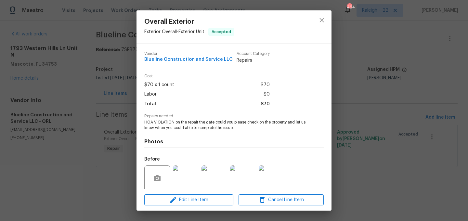
scroll to position [51, 0]
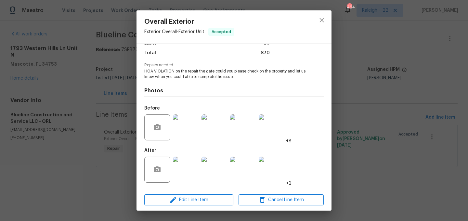
click at [186, 179] on img at bounding box center [186, 170] width 26 height 26
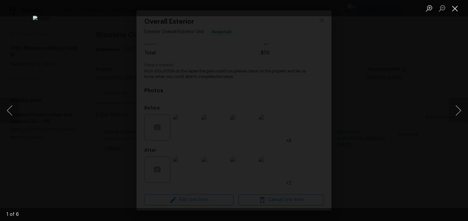
click at [451, 8] on button "Close lightbox" at bounding box center [455, 8] width 13 height 11
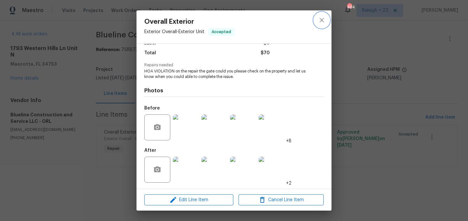
click at [325, 19] on icon "close" at bounding box center [322, 20] width 8 height 8
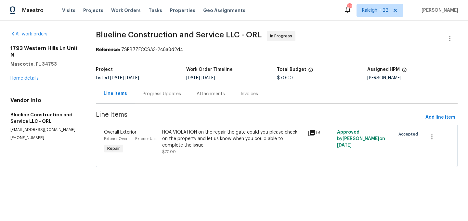
click at [163, 97] on div "Progress Updates" at bounding box center [162, 94] width 38 height 7
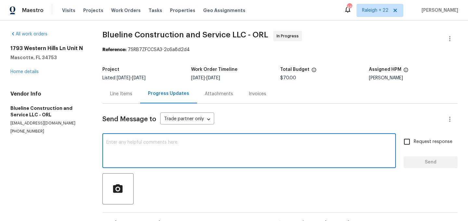
click at [183, 155] on textarea at bounding box center [249, 151] width 286 height 23
click at [142, 143] on textarea "Hi, can I know why this costs too much?" at bounding box center [249, 151] width 286 height 23
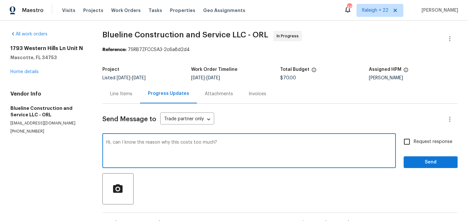
type textarea "Hi, can I know the reason why this costs too much?"
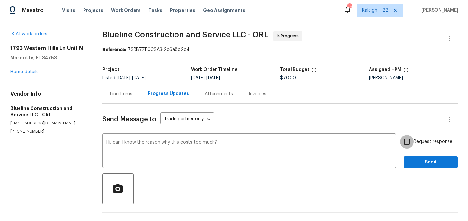
click at [408, 143] on input "Request response" at bounding box center [407, 142] width 14 height 14
checkbox input "true"
click at [417, 162] on span "Send" at bounding box center [431, 162] width 44 height 8
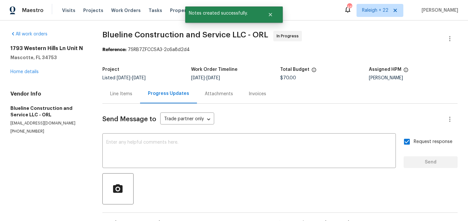
click at [124, 93] on div "Line Items" at bounding box center [121, 94] width 22 height 7
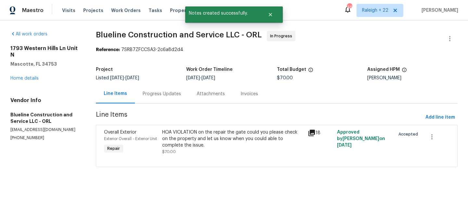
click at [200, 138] on div "HOA VIOLATION on the repair the gate could you please check on the property and…" at bounding box center [233, 139] width 142 height 20
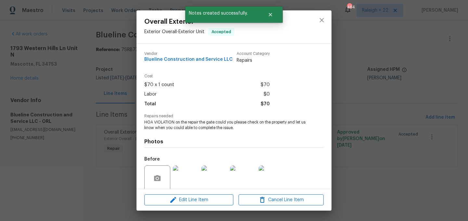
scroll to position [51, 0]
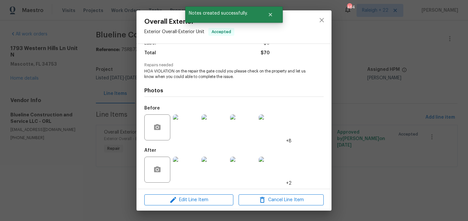
click at [186, 175] on img at bounding box center [186, 170] width 26 height 26
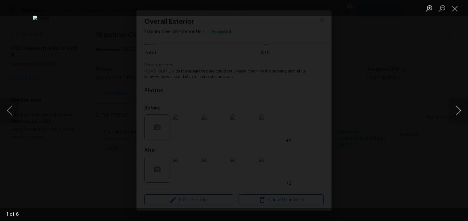
click at [457, 108] on button "Next image" at bounding box center [459, 111] width 20 height 26
click at [454, 111] on button "Next image" at bounding box center [459, 111] width 20 height 26
click at [454, 106] on button "Next image" at bounding box center [459, 111] width 20 height 26
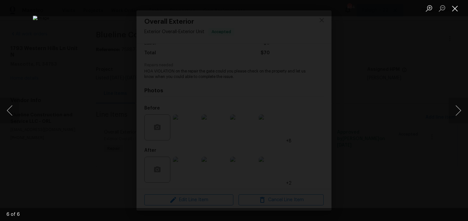
click at [452, 10] on button "Close lightbox" at bounding box center [455, 8] width 13 height 11
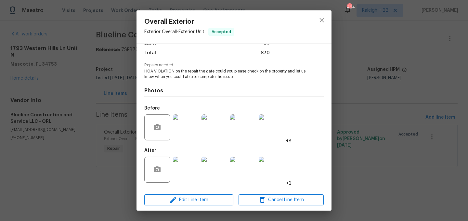
click at [191, 122] on img at bounding box center [186, 127] width 26 height 26
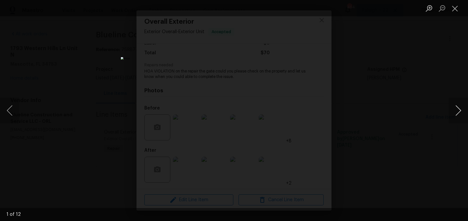
click at [459, 110] on button "Next image" at bounding box center [459, 111] width 20 height 26
click at [456, 106] on button "Next image" at bounding box center [459, 111] width 20 height 26
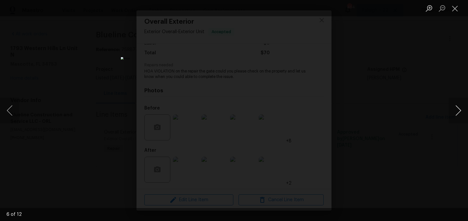
click at [456, 106] on button "Next image" at bounding box center [459, 111] width 20 height 26
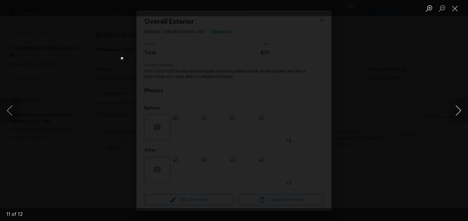
click at [456, 106] on button "Next image" at bounding box center [459, 111] width 20 height 26
click at [16, 112] on button "Previous image" at bounding box center [10, 111] width 20 height 26
click at [17, 112] on button "Previous image" at bounding box center [10, 111] width 20 height 26
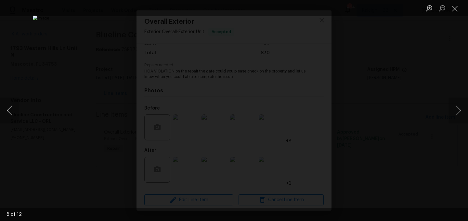
click at [17, 112] on button "Previous image" at bounding box center [10, 111] width 20 height 26
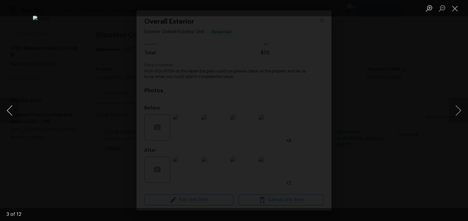
click at [17, 112] on button "Previous image" at bounding box center [10, 111] width 20 height 26
click at [458, 9] on button "Close lightbox" at bounding box center [455, 8] width 13 height 11
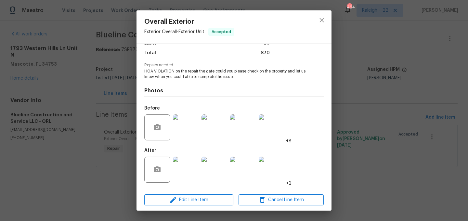
click at [192, 169] on img at bounding box center [186, 170] width 26 height 26
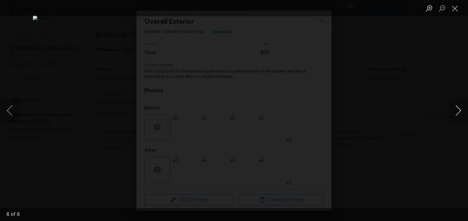
click at [456, 112] on button "Next image" at bounding box center [459, 111] width 20 height 26
click at [461, 105] on button "Next image" at bounding box center [459, 111] width 20 height 26
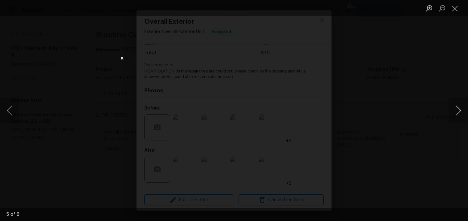
click at [461, 105] on button "Next image" at bounding box center [459, 111] width 20 height 26
click at [457, 8] on button "Close lightbox" at bounding box center [455, 8] width 13 height 11
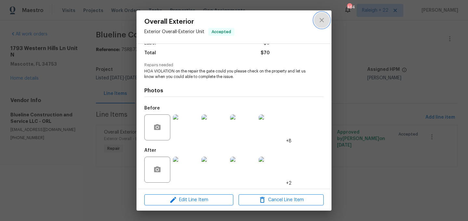
click at [318, 22] on icon "close" at bounding box center [322, 20] width 8 height 8
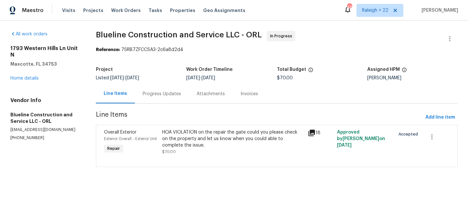
click at [213, 142] on div "HOA VIOLATION on the repair the gate could you please check on the property and…" at bounding box center [233, 139] width 142 height 20
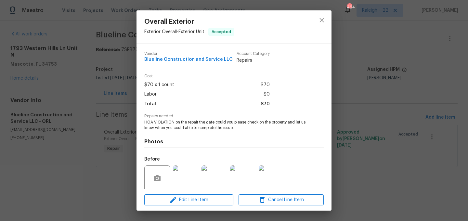
scroll to position [51, 0]
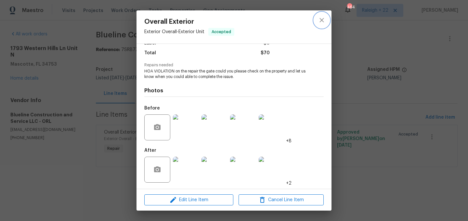
click at [317, 26] on button "close" at bounding box center [322, 20] width 16 height 16
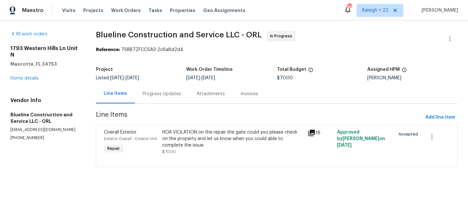
click at [169, 94] on div "Progress Updates" at bounding box center [162, 94] width 38 height 7
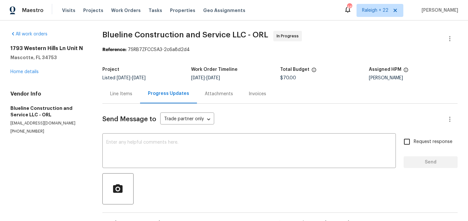
click at [134, 101] on div "Line Items" at bounding box center [121, 93] width 38 height 19
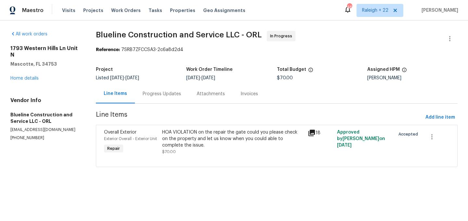
click at [188, 152] on div "HOA VIOLATION on the repair the gate could you please check on the property and…" at bounding box center [233, 142] width 142 height 26
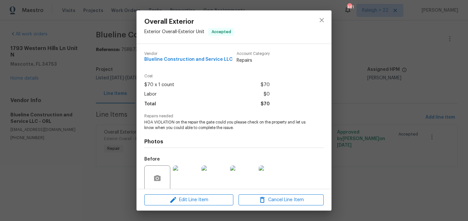
scroll to position [51, 0]
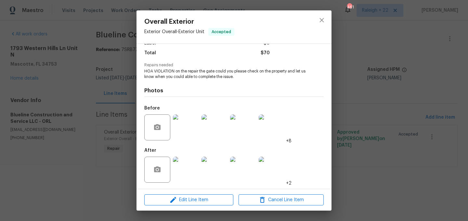
click at [178, 171] on img at bounding box center [186, 170] width 26 height 26
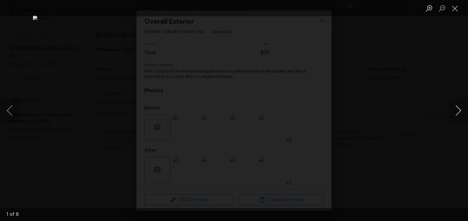
click at [457, 116] on button "Next image" at bounding box center [459, 111] width 20 height 26
click at [452, 105] on button "Next image" at bounding box center [459, 111] width 20 height 26
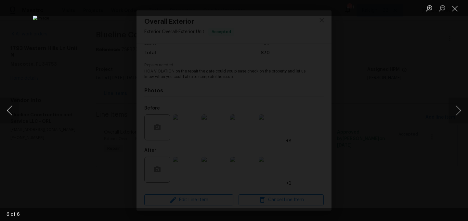
click at [14, 111] on button "Previous image" at bounding box center [10, 111] width 20 height 26
click at [451, 5] on button "Close lightbox" at bounding box center [455, 8] width 13 height 11
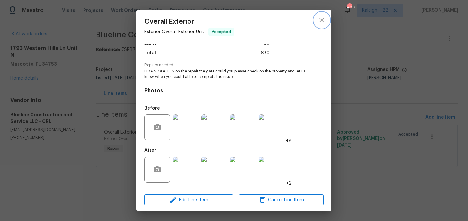
click at [326, 23] on button "close" at bounding box center [322, 20] width 16 height 16
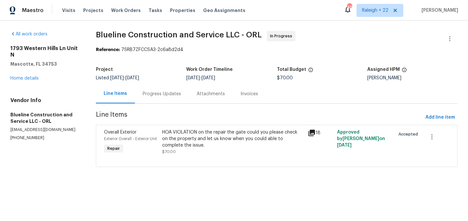
click at [163, 98] on div "Progress Updates" at bounding box center [162, 93] width 54 height 19
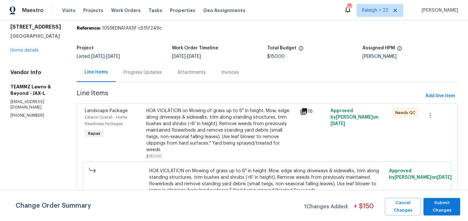
scroll to position [34, 0]
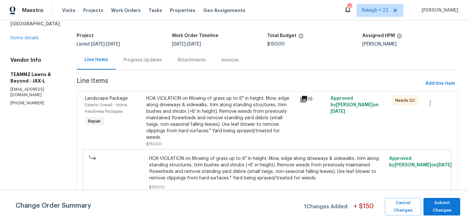
click at [243, 126] on div "HOA VIOLATION on Mowing of grass up to 6" in height. Mow, edge along driveways …" at bounding box center [221, 118] width 150 height 46
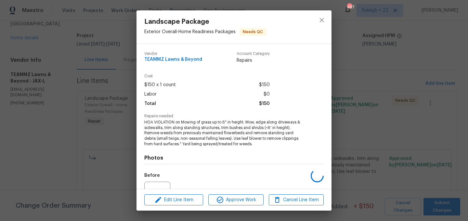
scroll to position [68, 0]
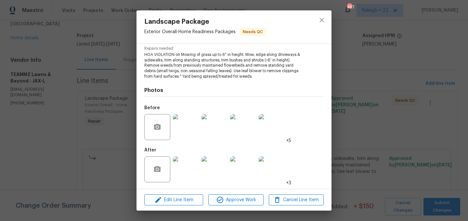
click at [182, 181] on img at bounding box center [186, 169] width 26 height 26
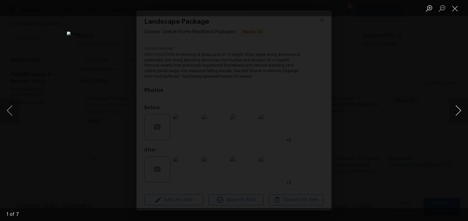
click at [458, 109] on button "Next image" at bounding box center [459, 111] width 20 height 26
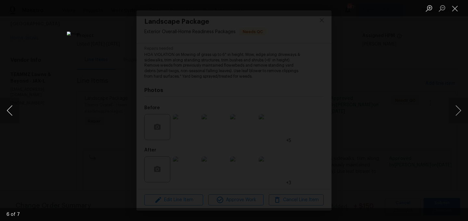
click at [10, 112] on button "Previous image" at bounding box center [10, 111] width 20 height 26
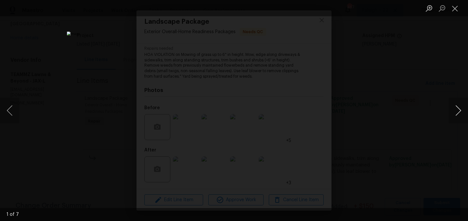
click at [455, 112] on button "Next image" at bounding box center [459, 111] width 20 height 26
click at [458, 112] on button "Next image" at bounding box center [459, 111] width 20 height 26
click at [457, 105] on button "Next image" at bounding box center [459, 111] width 20 height 26
click at [455, 115] on button "Next image" at bounding box center [459, 111] width 20 height 26
click at [452, 112] on button "Next image" at bounding box center [459, 111] width 20 height 26
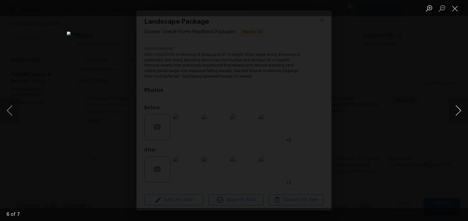
click at [458, 110] on button "Next image" at bounding box center [459, 111] width 20 height 26
click at [454, 116] on button "Next image" at bounding box center [459, 111] width 20 height 26
click at [455, 10] on button "Close lightbox" at bounding box center [455, 8] width 13 height 11
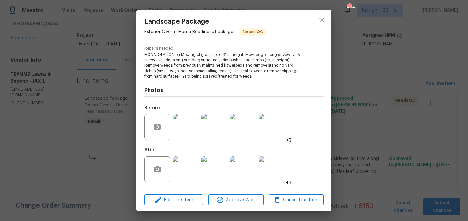
click at [244, 178] on img at bounding box center [243, 169] width 26 height 26
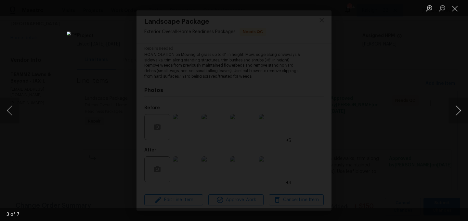
click at [452, 115] on button "Next image" at bounding box center [459, 111] width 20 height 26
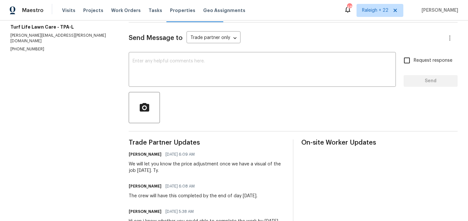
scroll to position [79, 0]
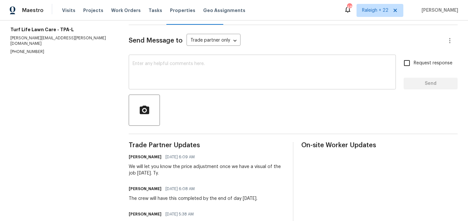
click at [179, 69] on textarea at bounding box center [262, 72] width 259 height 23
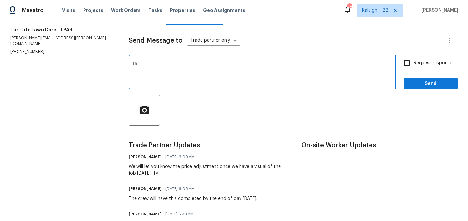
type textarea "t"
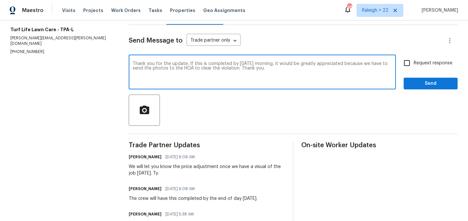
type textarea "Thank you for the update. If this is completed by [DATE] morning, it would be g…"
click at [408, 62] on input "Request response" at bounding box center [407, 63] width 14 height 14
checkbox input "true"
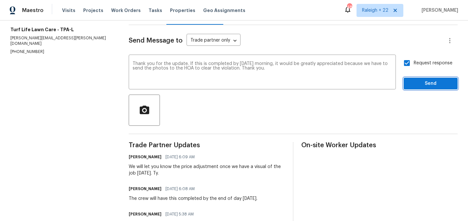
click at [417, 81] on span "Send" at bounding box center [431, 84] width 44 height 8
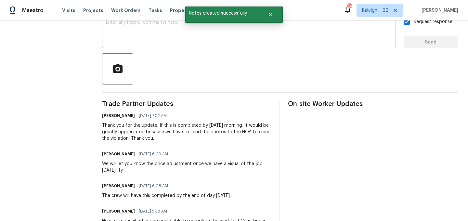
scroll to position [148, 0]
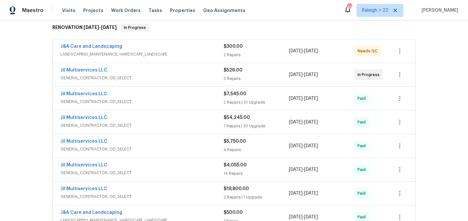
scroll to position [115, 0]
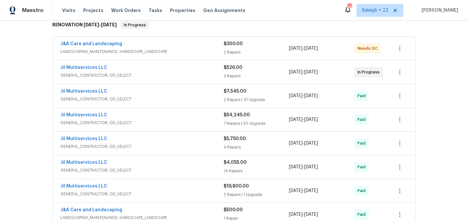
click at [147, 48] on span "LANDSCAPING_MAINTENANCE, HARDSCAPE_LANDSCAPE" at bounding box center [141, 51] width 163 height 7
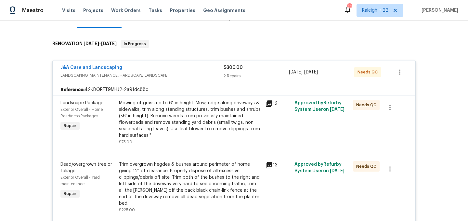
scroll to position [97, 0]
click at [214, 121] on div "Mowing of grass up to 6" in height. Mow, edge along driveways & sidewalks, trim…" at bounding box center [190, 118] width 142 height 39
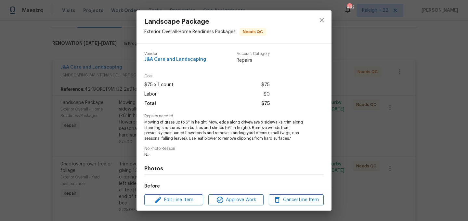
scroll to position [78, 0]
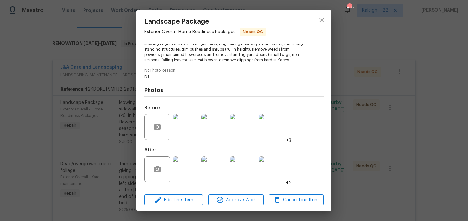
click at [191, 171] on img at bounding box center [186, 169] width 26 height 26
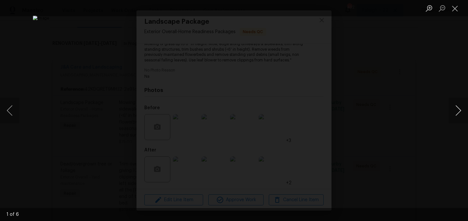
click at [459, 115] on button "Next image" at bounding box center [459, 111] width 20 height 26
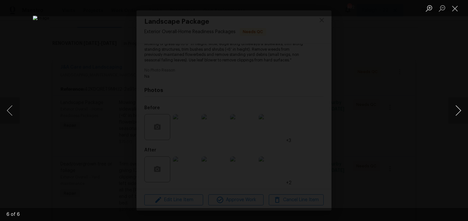
click at [459, 115] on button "Next image" at bounding box center [459, 111] width 20 height 26
click at [461, 112] on button "Next image" at bounding box center [459, 111] width 20 height 26
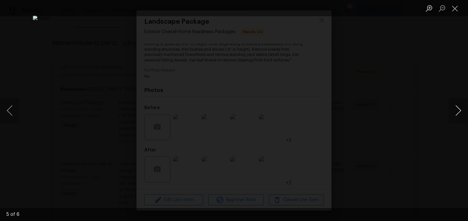
click at [461, 112] on button "Next image" at bounding box center [459, 111] width 20 height 26
click at [455, 9] on button "Close lightbox" at bounding box center [455, 8] width 13 height 11
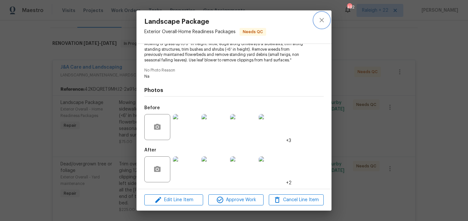
click at [321, 24] on button "close" at bounding box center [322, 20] width 16 height 16
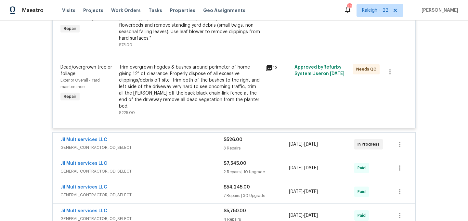
scroll to position [195, 0]
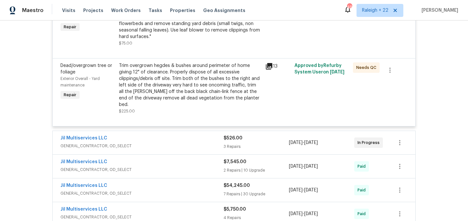
click at [112, 137] on div "Jil Multiservices LLC GENERAL_CONTRACTOR, OD_SELECT" at bounding box center [141, 143] width 163 height 16
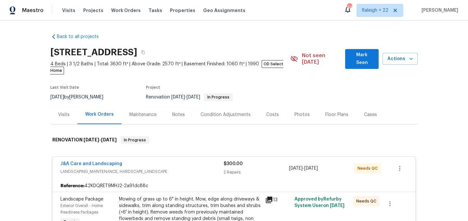
scroll to position [106, 0]
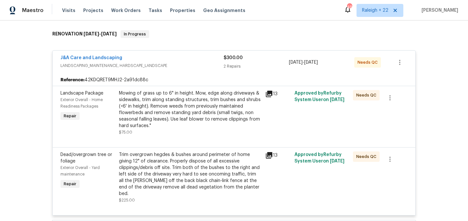
click at [169, 100] on div "Mowing of grass up to 6" in height. Mow, edge along driveways & sidewalks, trim…" at bounding box center [190, 109] width 142 height 39
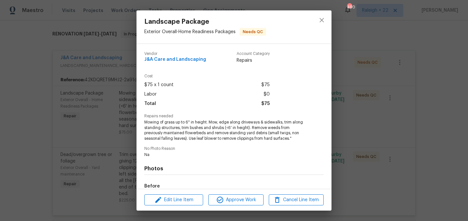
scroll to position [78, 0]
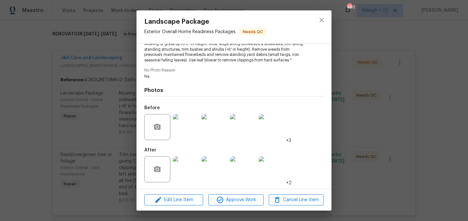
click at [184, 165] on img at bounding box center [186, 169] width 26 height 26
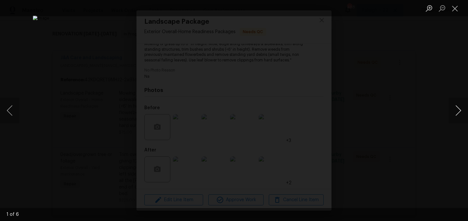
click at [453, 113] on button "Next image" at bounding box center [459, 111] width 20 height 26
click at [460, 114] on button "Next image" at bounding box center [459, 111] width 20 height 26
click at [456, 114] on button "Next image" at bounding box center [459, 111] width 20 height 26
click at [453, 108] on button "Next image" at bounding box center [459, 111] width 20 height 26
click at [455, 104] on button "Next image" at bounding box center [459, 111] width 20 height 26
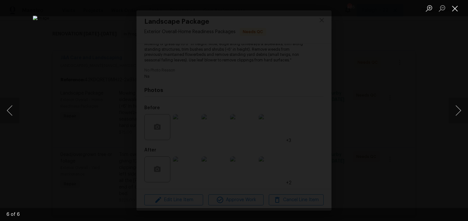
click at [453, 7] on button "Close lightbox" at bounding box center [455, 8] width 13 height 11
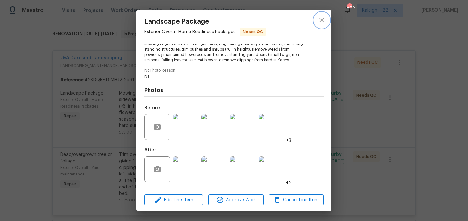
click at [324, 20] on icon "close" at bounding box center [322, 20] width 8 height 8
